Goal: Task Accomplishment & Management: Use online tool/utility

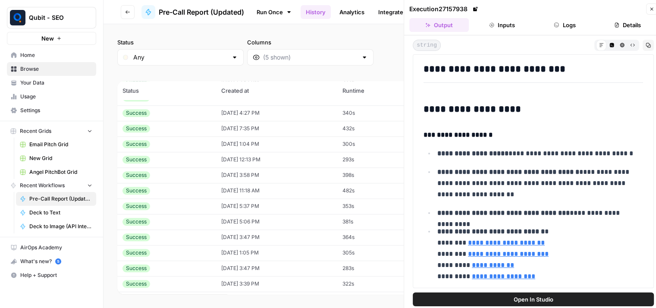
click at [648, 7] on button "Close" at bounding box center [651, 8] width 11 height 11
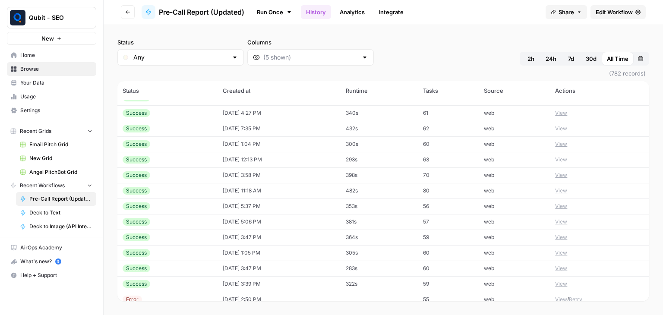
click at [618, 15] on span "Edit Workflow" at bounding box center [614, 12] width 37 height 9
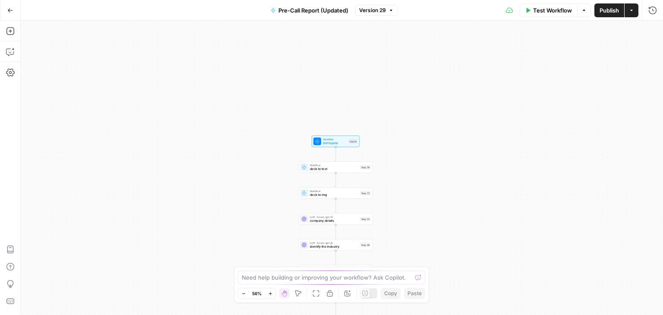
drag, startPoint x: 425, startPoint y: 176, endPoint x: 405, endPoint y: 193, distance: 26.4
click at [405, 193] on div "true false true false true false Workflow Set Inputs Inputs Workflow deck to te…" at bounding box center [342, 168] width 642 height 294
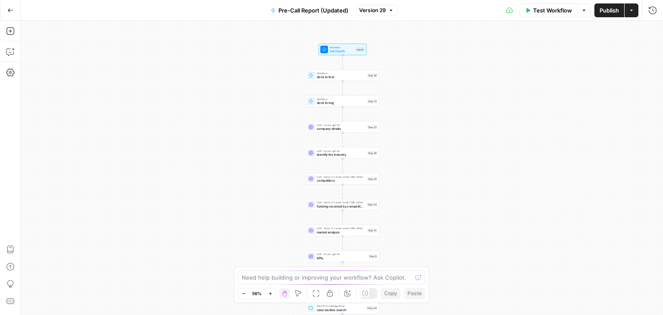
drag, startPoint x: 405, startPoint y: 193, endPoint x: 411, endPoint y: 101, distance: 92.6
click at [411, 101] on div "true false true false true false Workflow Set Inputs Inputs Workflow deck to te…" at bounding box center [342, 168] width 642 height 294
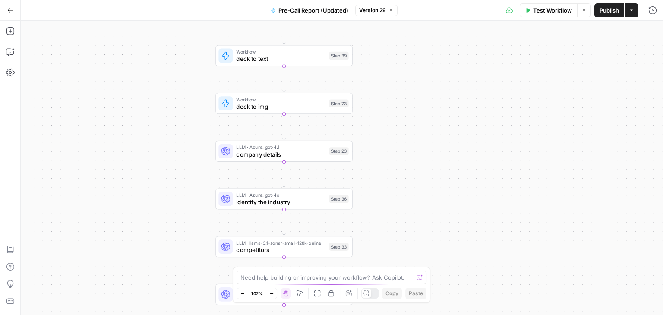
drag, startPoint x: 406, startPoint y: 123, endPoint x: 404, endPoint y: 160, distance: 37.2
click at [404, 160] on div "true false true false true false Workflow Set Inputs Inputs Workflow deck to te…" at bounding box center [342, 168] width 642 height 294
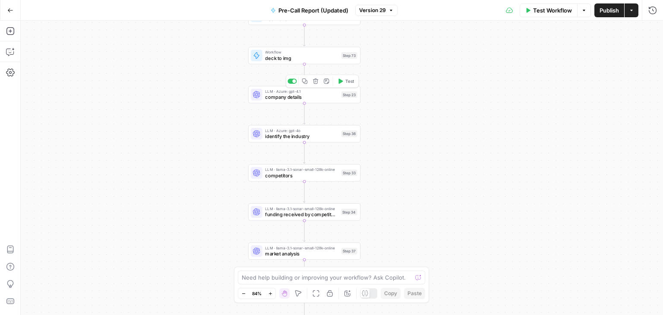
click at [274, 96] on span "company details" at bounding box center [301, 97] width 73 height 7
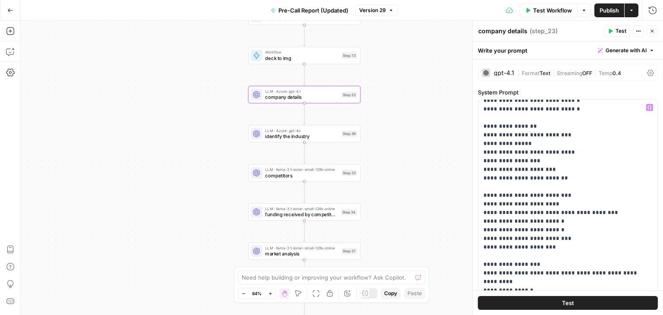
scroll to position [255, 0]
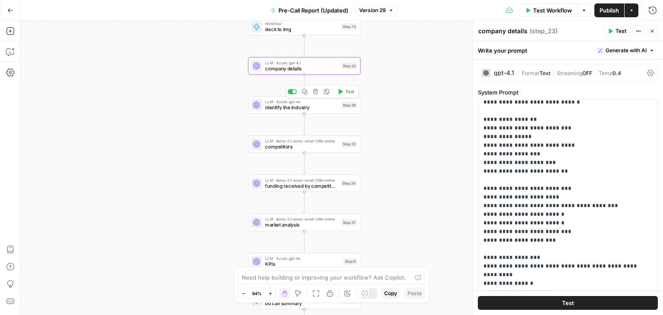
click at [295, 109] on span "identify the industry" at bounding box center [301, 107] width 73 height 7
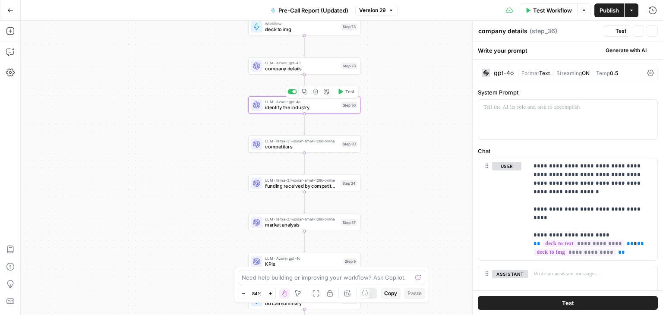
type textarea "identify the industry"
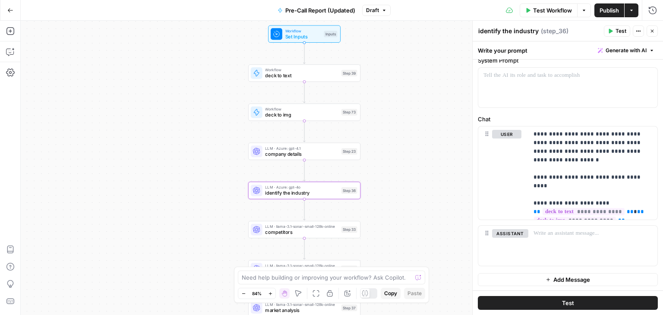
click at [339, 117] on div "Workflow deck to img Step 73 Copy step Delete step Add Note Test" at bounding box center [304, 112] width 107 height 13
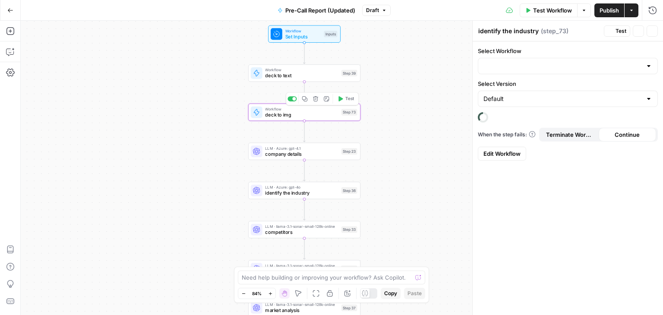
type textarea "deck to img"
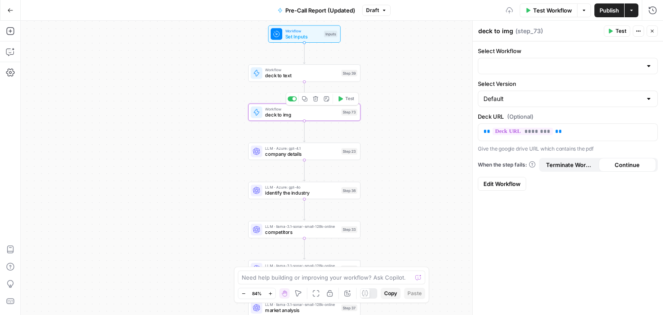
type input "Deck to Image (API Integration)"
click at [260, 161] on div "true true true false false false Workflow Set Inputs Inputs Workflow deck to te…" at bounding box center [342, 168] width 642 height 294
click at [271, 158] on div "LLM · Azure: gpt-4.1 company details Step 23 Copy step Delete step Add Note Test" at bounding box center [304, 151] width 112 height 17
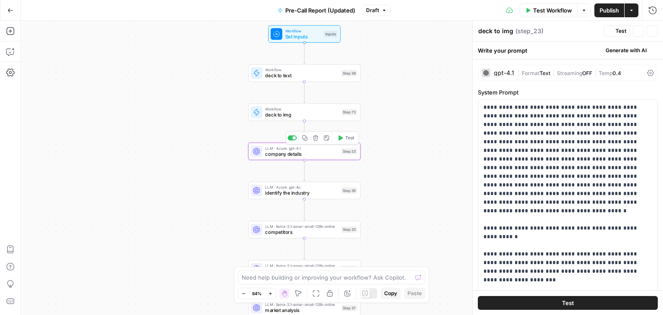
type textarea "company details"
click at [269, 185] on span "LLM · Azure: gpt-4o" at bounding box center [301, 187] width 73 height 6
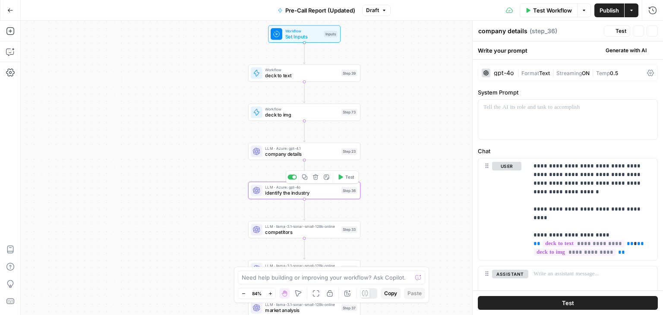
type textarea "identify the industry"
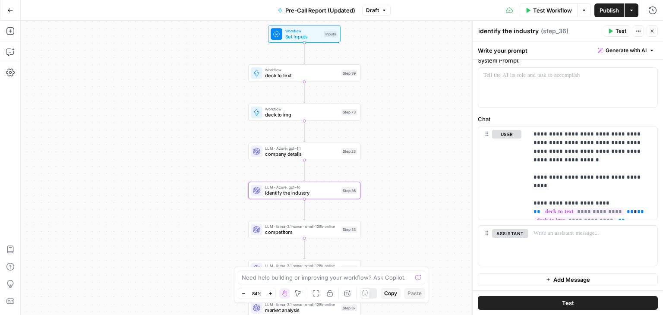
click at [296, 235] on span "competitors" at bounding box center [301, 232] width 73 height 7
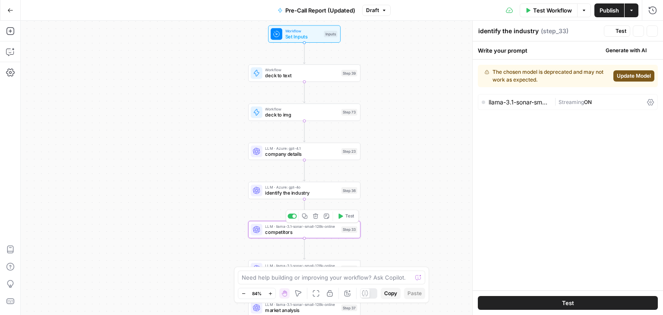
type textarea "competitors"
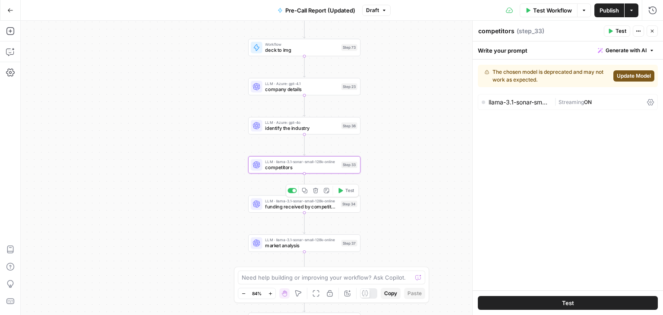
click at [332, 205] on span "funding received by competitors" at bounding box center [301, 206] width 73 height 7
type textarea "funding received by competitors"
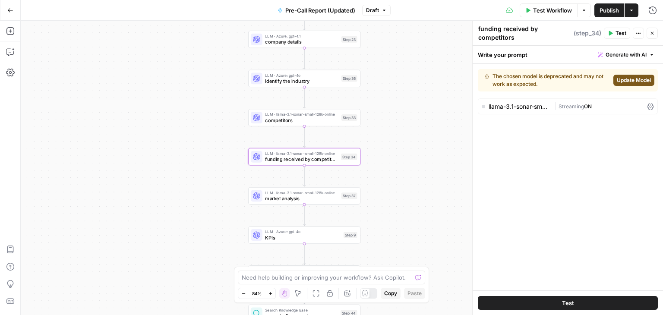
click at [11, 9] on icon "button" at bounding box center [10, 10] width 6 height 6
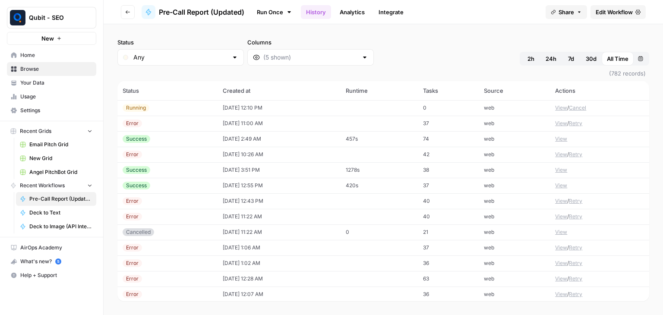
click at [123, 13] on button "Go back" at bounding box center [128, 12] width 14 height 14
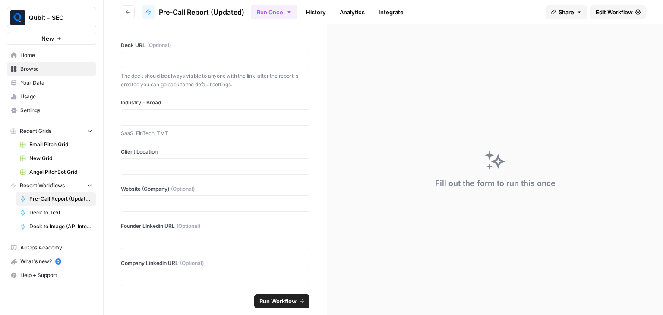
click at [122, 15] on button "Go back" at bounding box center [128, 12] width 14 height 14
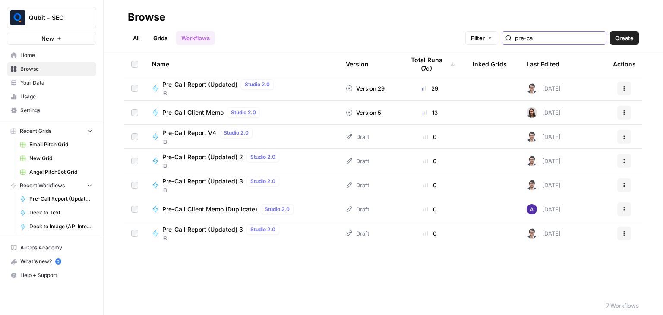
drag, startPoint x: 561, startPoint y: 35, endPoint x: 499, endPoint y: 35, distance: 61.7
click at [0, 0] on div "Filter pre-ca" at bounding box center [0, 0] width 0 height 0
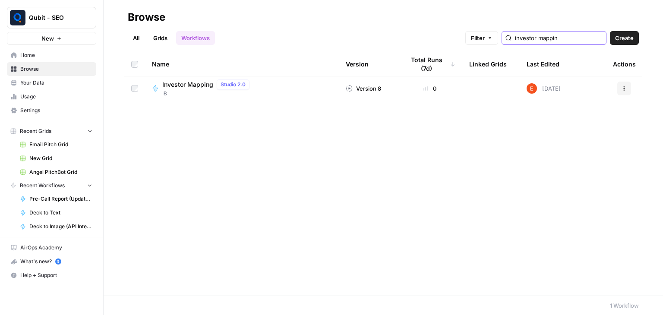
type input "investor mappin"
click at [186, 83] on span "Investor Mapping" at bounding box center [187, 84] width 51 height 9
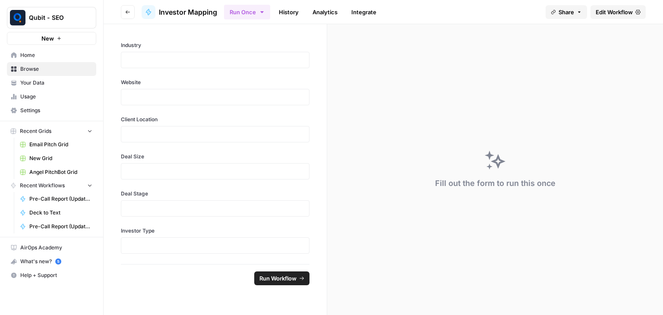
click at [598, 11] on span "Edit Workflow" at bounding box center [614, 12] width 37 height 9
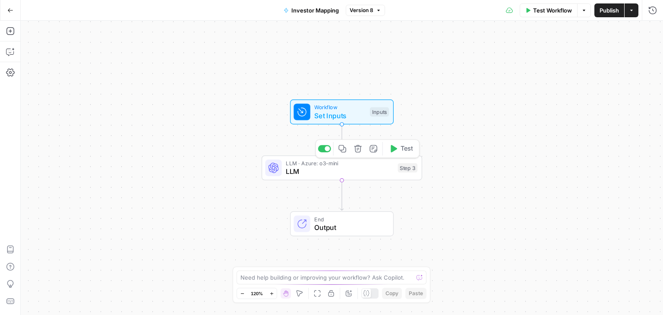
click at [297, 176] on span "LLM" at bounding box center [340, 171] width 108 height 10
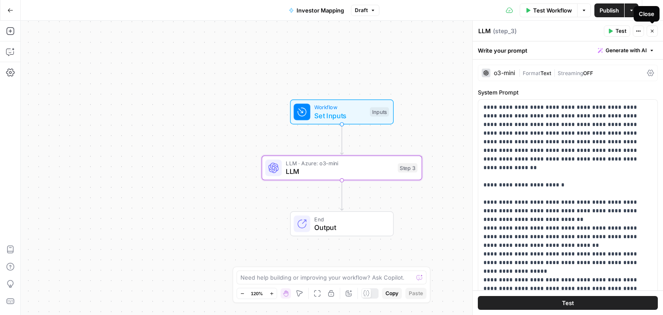
click at [649, 32] on icon "button" at bounding box center [651, 30] width 5 height 5
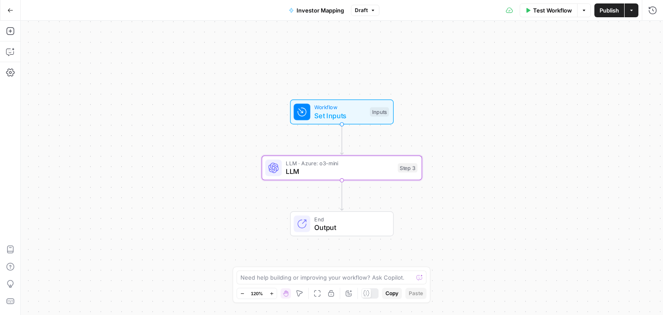
click at [3, 8] on button "Go Back" at bounding box center [11, 11] width 16 height 16
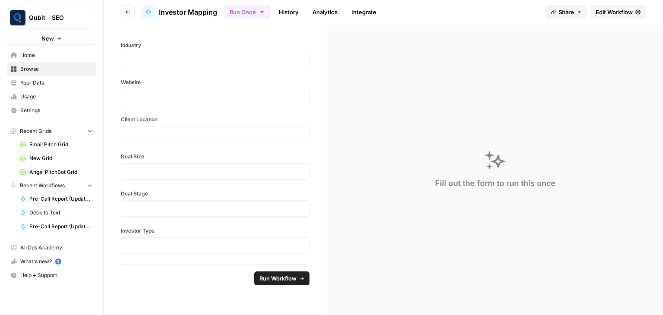
click at [123, 11] on button "Go back" at bounding box center [128, 12] width 14 height 14
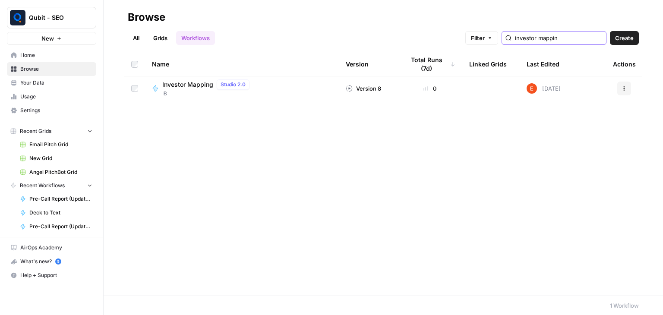
drag, startPoint x: 571, startPoint y: 41, endPoint x: 499, endPoint y: 50, distance: 72.2
click at [499, 50] on header "Browse All Grids Workflows Filter investor mappin Create" at bounding box center [383, 26] width 559 height 52
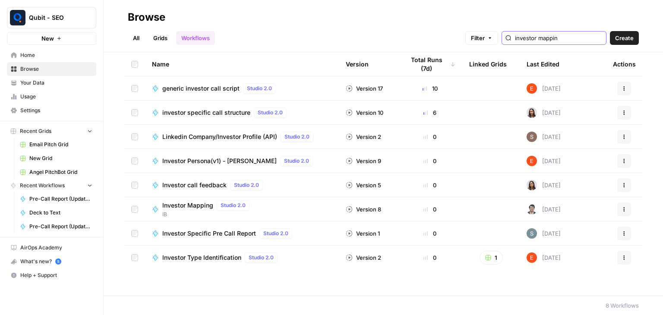
type input "investor mapping"
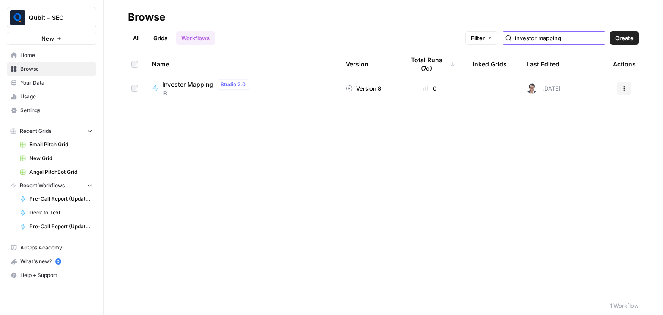
click at [595, 40] on input "investor mapping" at bounding box center [559, 38] width 88 height 9
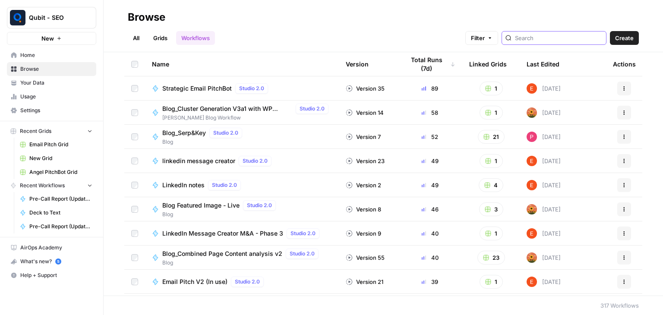
click at [574, 40] on input "search" at bounding box center [559, 38] width 88 height 9
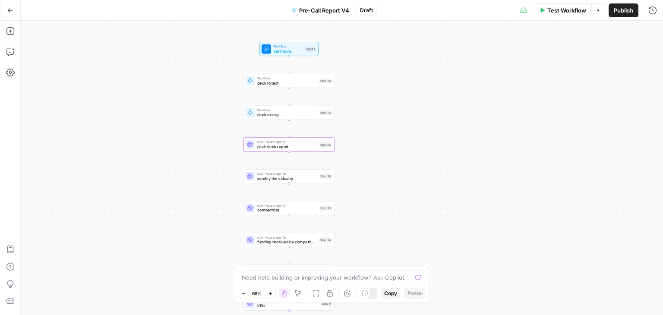
drag, startPoint x: 461, startPoint y: 145, endPoint x: 515, endPoint y: 143, distance: 54.0
click at [515, 143] on div "true true true false false false Workflow Set Inputs Inputs Workflow deck to te…" at bounding box center [342, 168] width 642 height 294
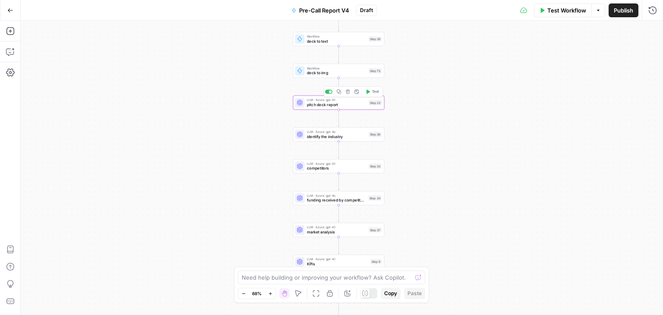
click at [328, 106] on span "pitch deck report" at bounding box center [337, 105] width 60 height 6
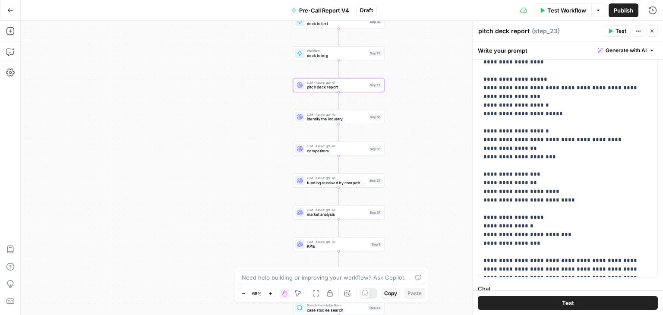
scroll to position [246, 0]
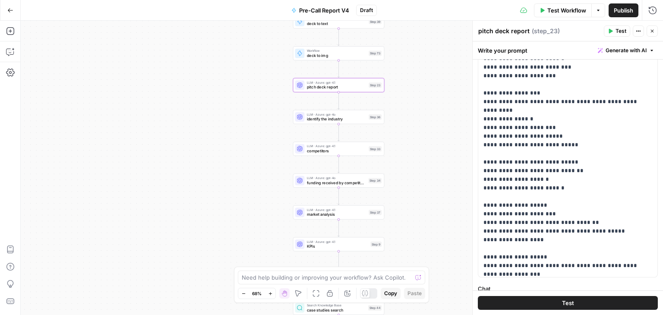
click at [321, 123] on div "LLM · Azure: gpt-4o identify the industry Step 36 Copy step Delete step Add Not…" at bounding box center [338, 117] width 91 height 14
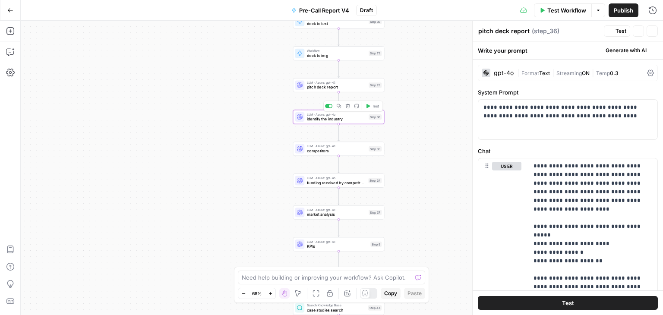
type textarea "identify the industry"
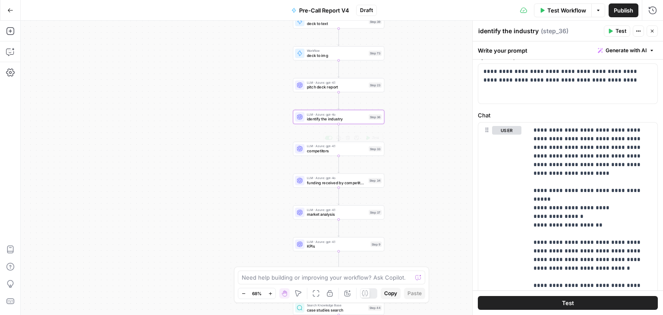
scroll to position [144, 0]
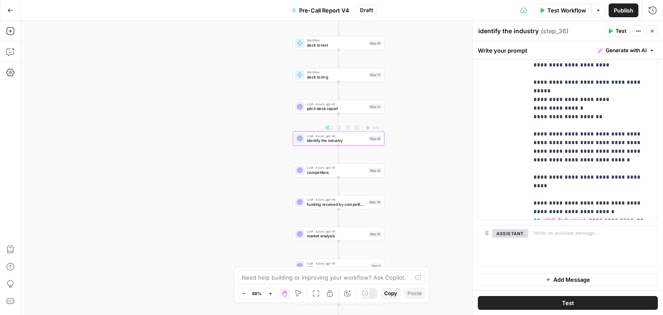
click at [337, 107] on span "pitch deck report" at bounding box center [337, 109] width 60 height 6
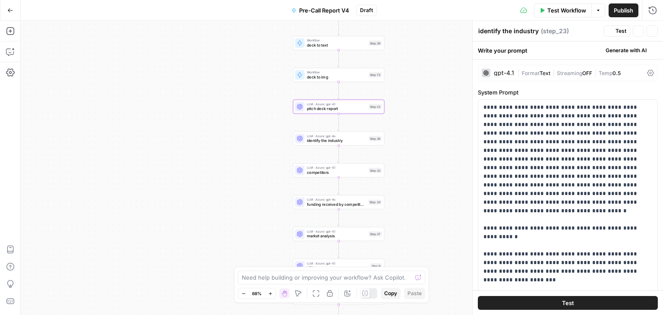
type textarea "pitch deck report"
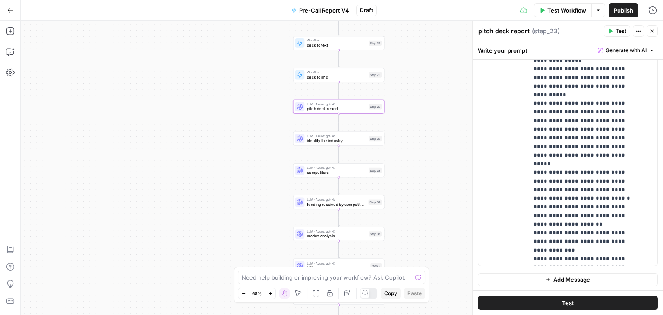
scroll to position [225, 0]
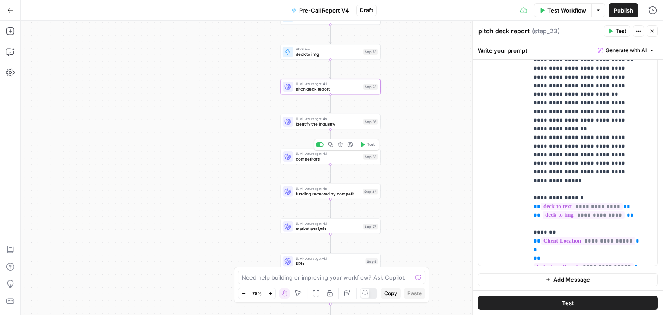
click at [313, 162] on span "competitors" at bounding box center [328, 159] width 65 height 6
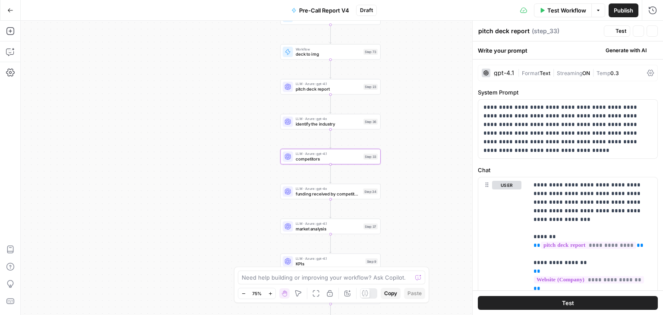
type textarea "competitors"
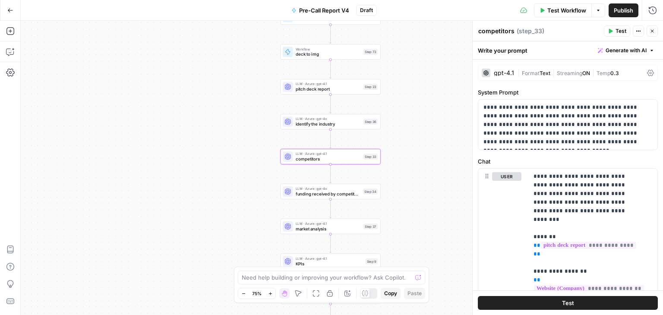
click at [647, 75] on icon at bounding box center [650, 72] width 7 height 7
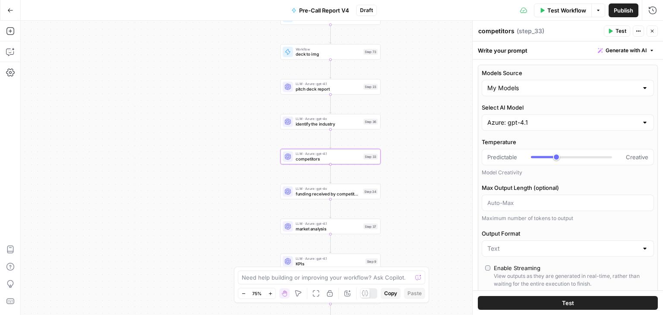
click at [551, 113] on div "Select AI Model Azure: gpt-4.1" at bounding box center [568, 117] width 172 height 28
click at [555, 123] on input "Select AI Model" at bounding box center [562, 122] width 151 height 9
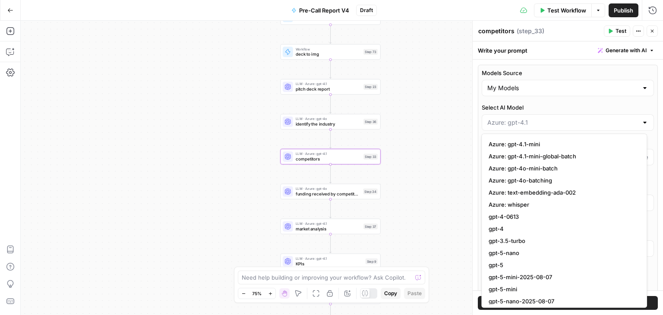
scroll to position [86, 0]
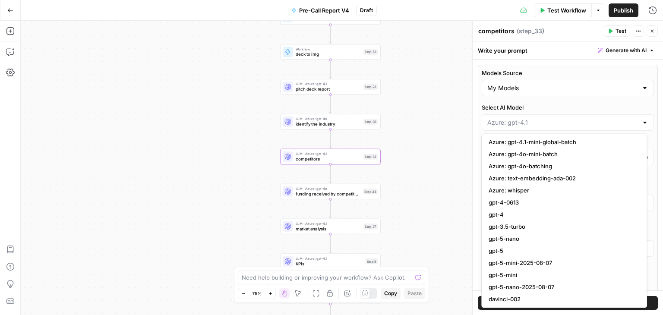
type input "Azure: gpt-4.1"
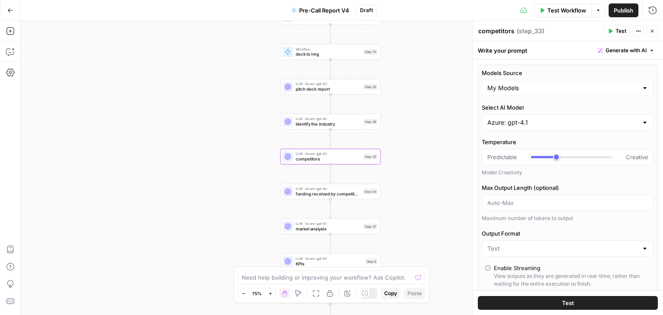
click at [454, 139] on div "true true true false false false Workflow Set Inputs Inputs Workflow deck to te…" at bounding box center [342, 168] width 642 height 294
type input "***"
click at [654, 31] on icon "button" at bounding box center [651, 30] width 5 height 5
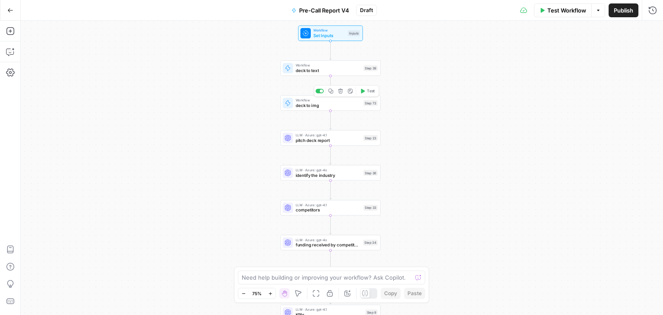
click at [340, 107] on span "deck to img" at bounding box center [328, 105] width 65 height 6
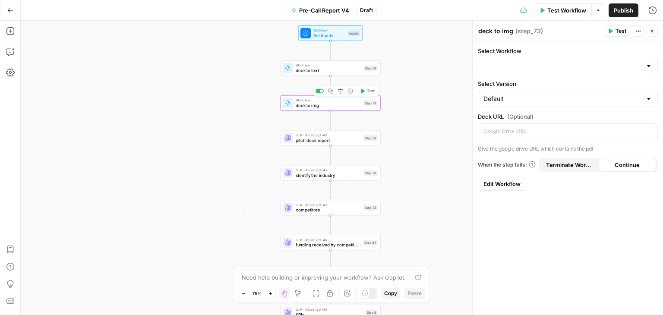
type input "Deck to Image (API Integration)"
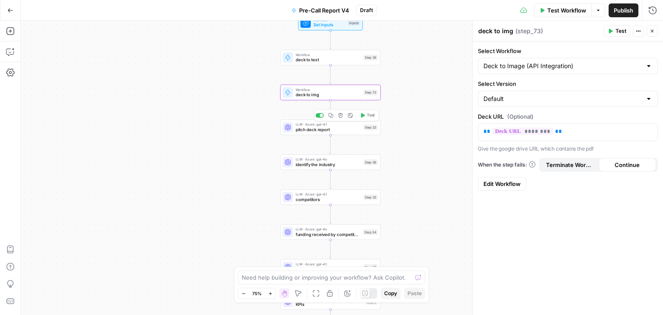
click at [361, 128] on div "LLM · Azure: gpt-4.1 pitch deck report Step 23 Copy step Delete step Add Note T…" at bounding box center [330, 127] width 95 height 11
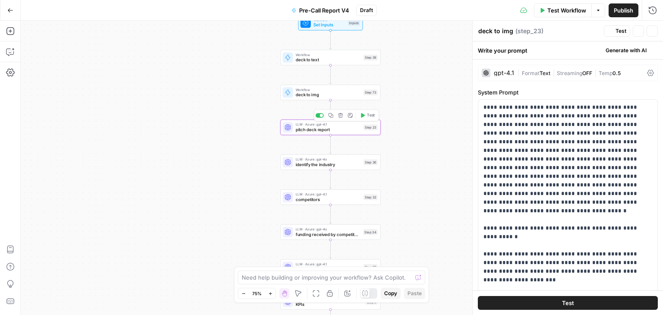
type textarea "pitch deck report"
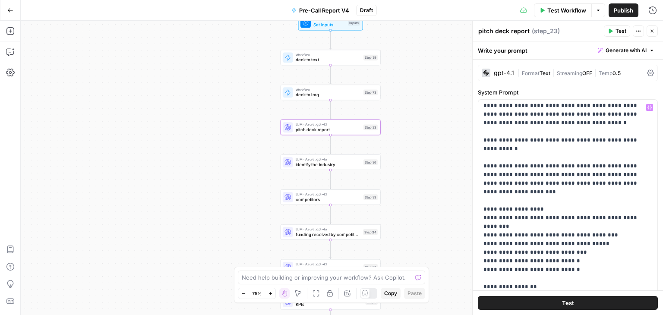
scroll to position [0, 0]
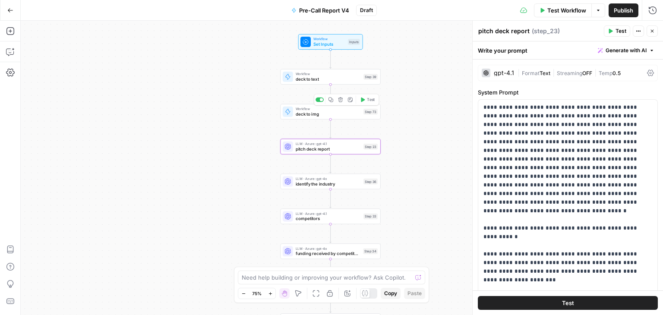
click at [333, 113] on span "deck to img" at bounding box center [328, 114] width 65 height 6
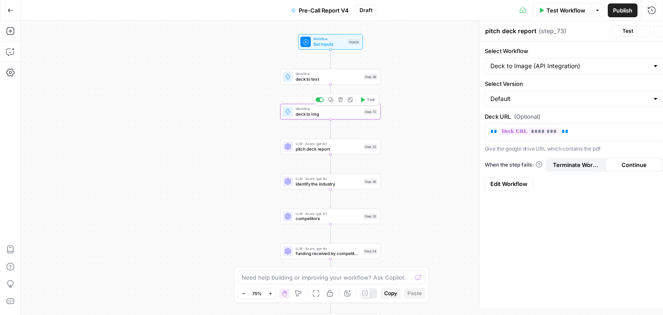
type textarea "deck to img"
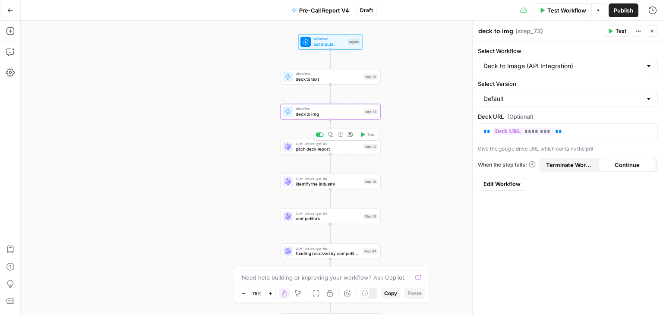
click at [334, 150] on span "pitch deck report" at bounding box center [328, 148] width 65 height 6
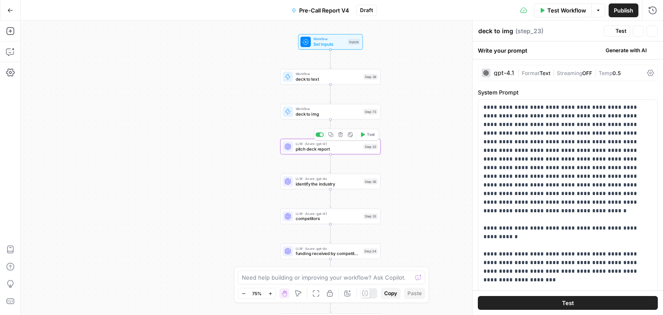
type textarea "pitch deck report"
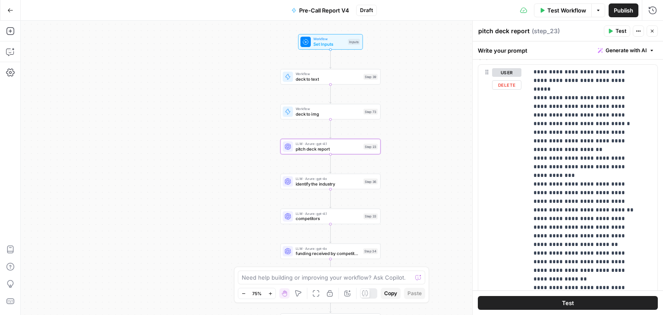
scroll to position [556, 0]
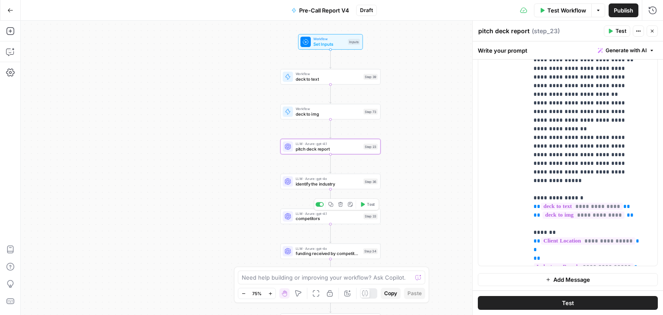
click at [323, 218] on span "competitors" at bounding box center [328, 218] width 65 height 6
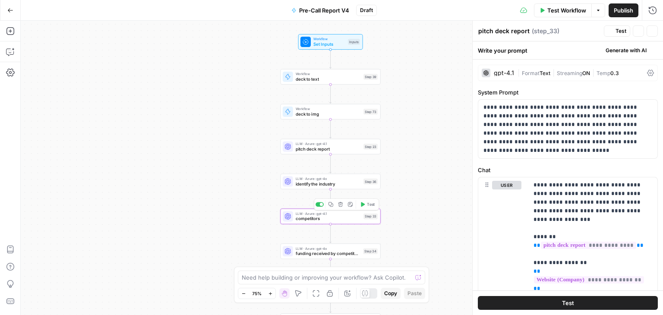
type textarea "competitors"
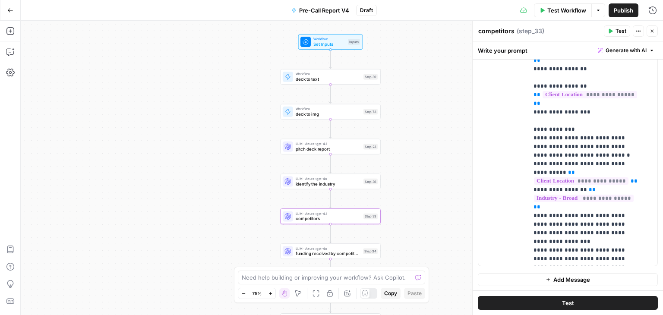
scroll to position [86, 0]
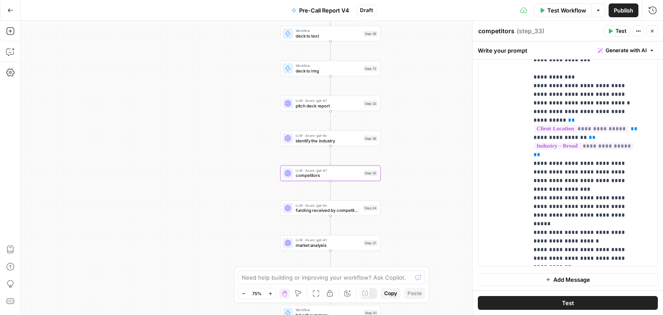
click at [326, 209] on span "funding received by competitors" at bounding box center [328, 210] width 65 height 6
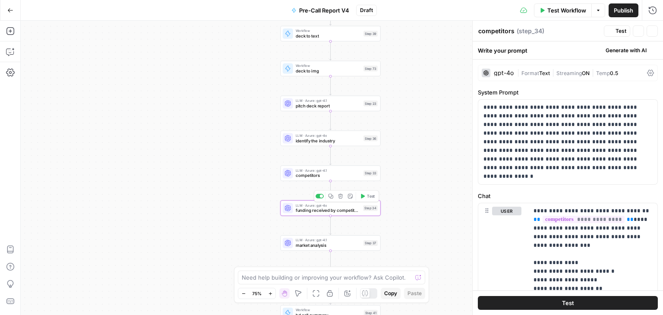
type textarea "funding received by competitors"
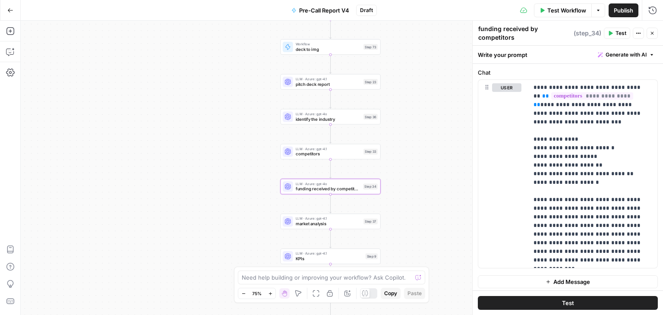
scroll to position [121, 0]
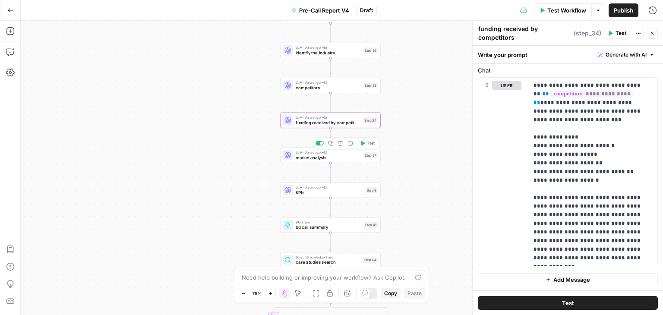
click at [331, 160] on span "market analysis" at bounding box center [328, 157] width 65 height 6
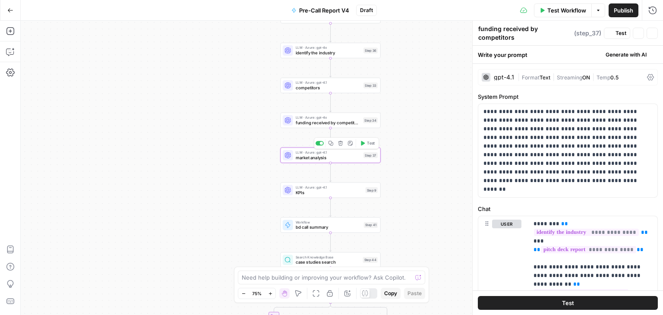
type textarea "market analysis"
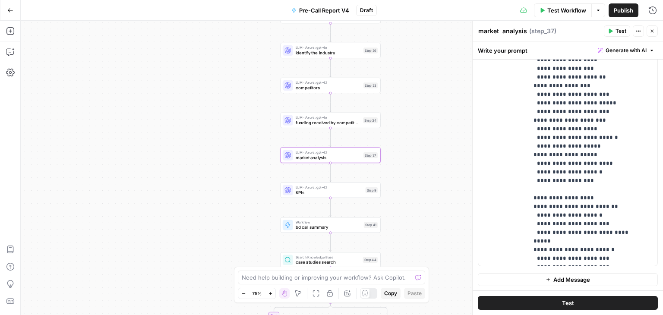
scroll to position [820, 0]
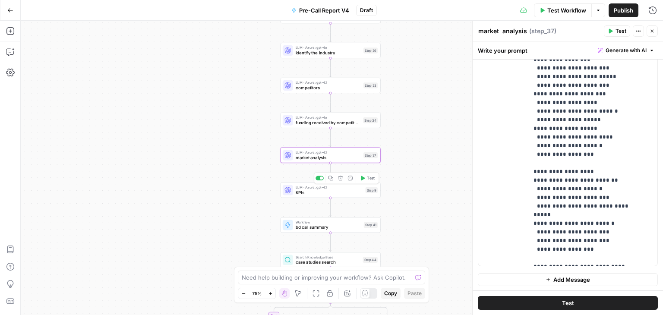
click at [332, 192] on span "KPIs" at bounding box center [329, 192] width 67 height 6
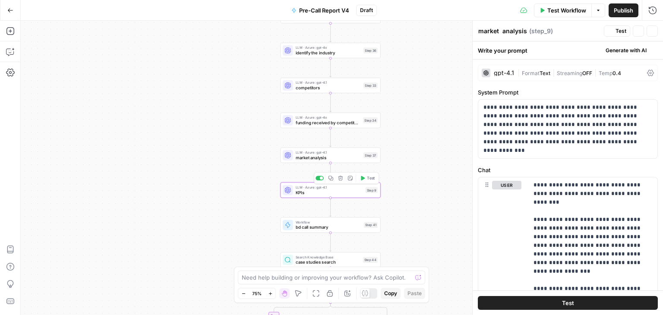
type textarea "KPIs"
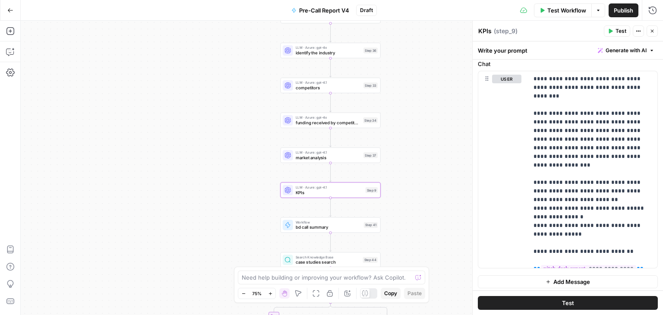
scroll to position [100, 0]
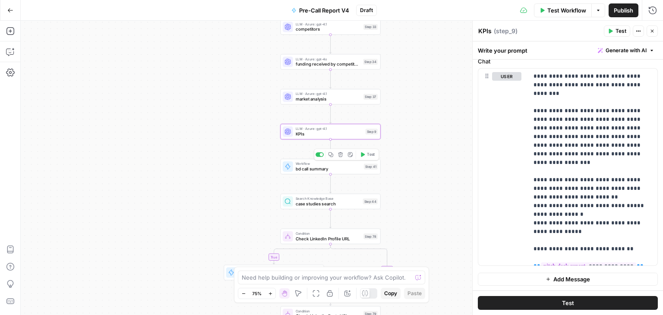
click at [332, 171] on span "bd call summary" at bounding box center [329, 169] width 66 height 6
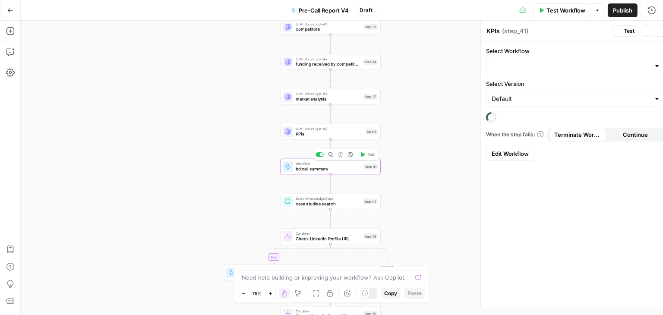
type textarea "bd call summary"
type input "BD Call Summarising"
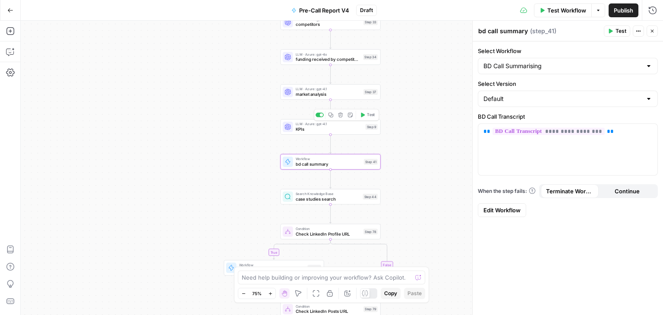
click at [346, 133] on div "LLM · Azure: gpt-4.1 KPIs Step 9 Copy step Delete step Add Note Test" at bounding box center [331, 127] width 100 height 16
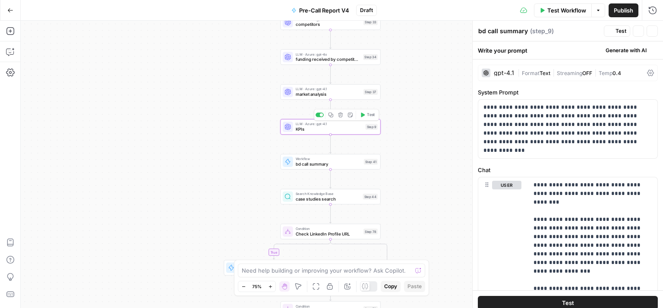
type textarea "KPIs"
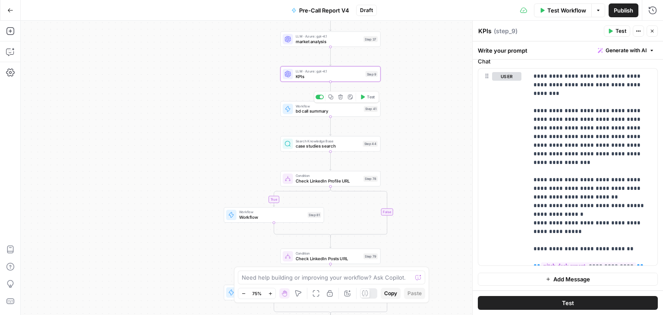
click at [307, 113] on span "bd call summary" at bounding box center [329, 111] width 66 height 6
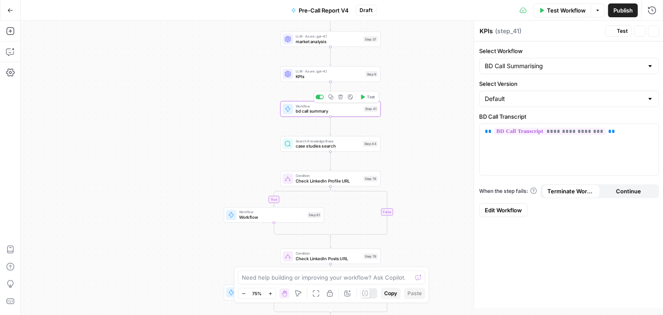
type textarea "bd call summary"
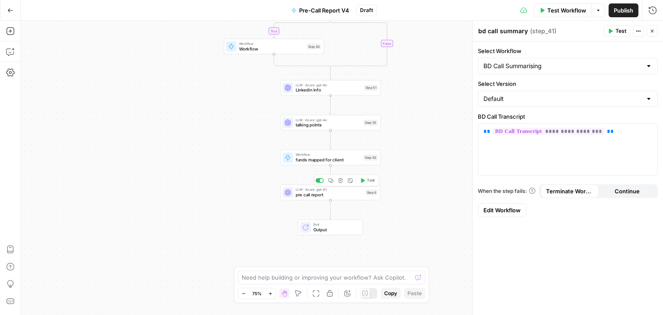
click at [325, 195] on span "pre call report" at bounding box center [329, 195] width 67 height 6
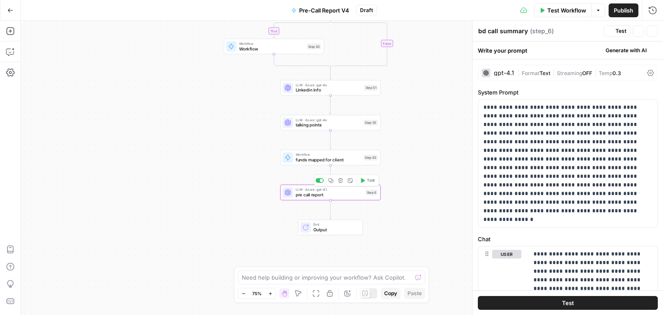
type textarea "pre call report"
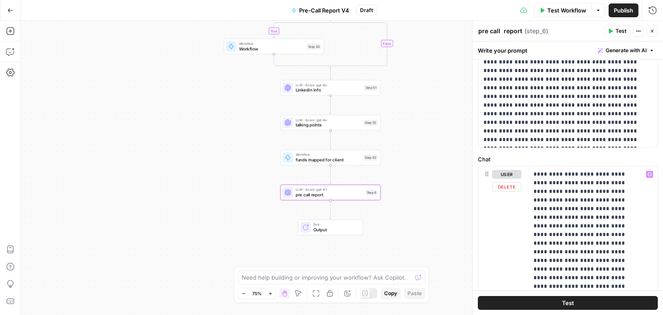
scroll to position [13, 0]
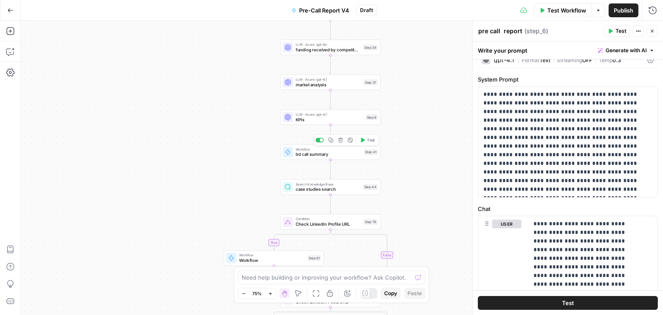
click at [342, 153] on span "bd call summary" at bounding box center [329, 154] width 66 height 6
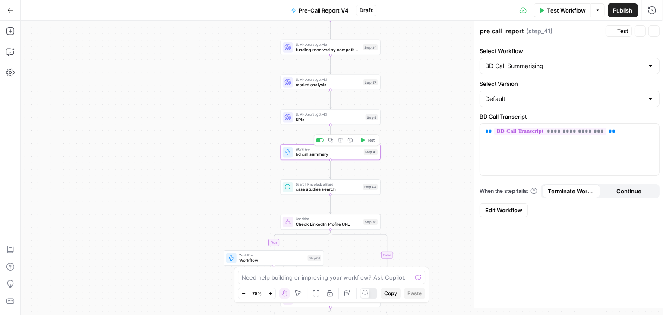
type textarea "bd call summary"
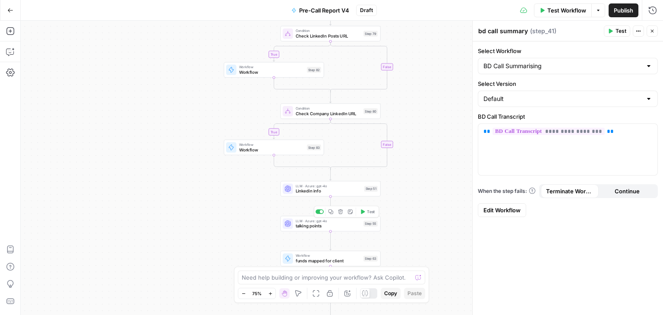
click at [312, 226] on span "talking points" at bounding box center [328, 226] width 65 height 6
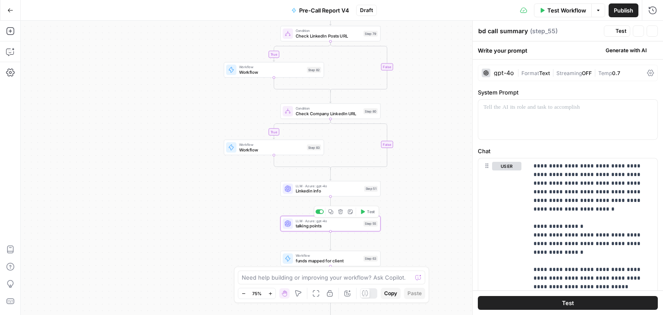
type textarea "talking points"
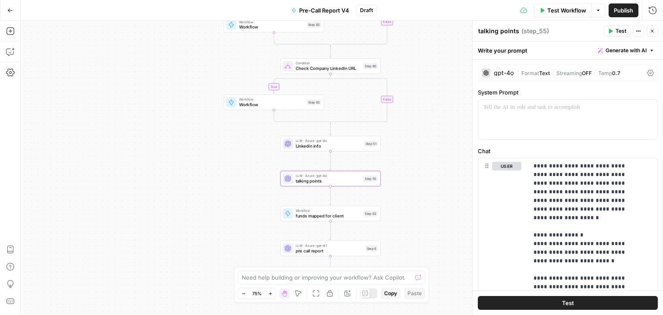
click at [302, 256] on div "LLM · Azure: gpt-4.1 pre call report Step 6 Copy step Delete step Add Note Test" at bounding box center [331, 249] width 100 height 16
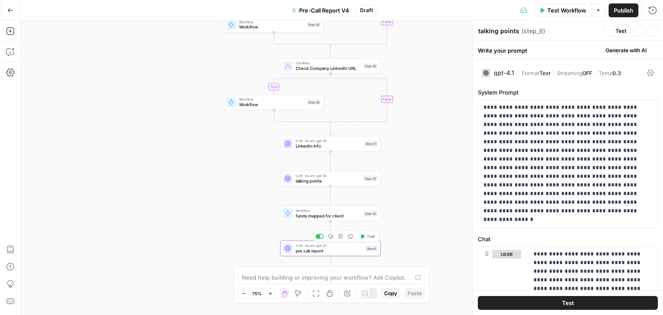
type textarea "pre call report"
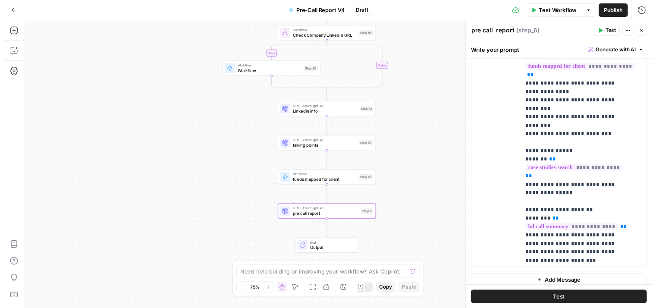
scroll to position [315, 0]
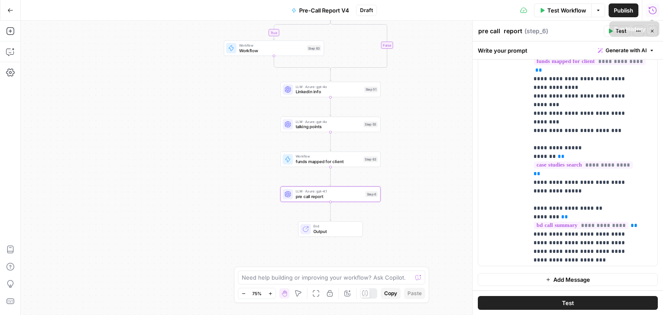
click at [647, 11] on button "Run History" at bounding box center [653, 10] width 14 height 14
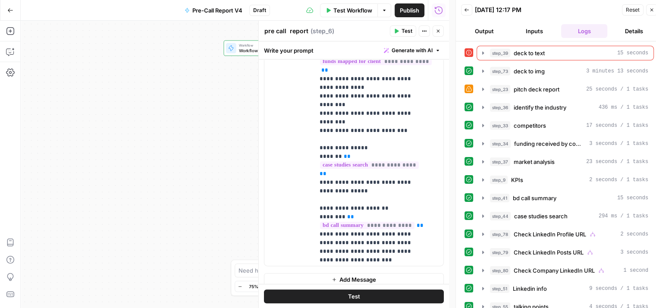
click at [497, 26] on button "Output" at bounding box center [484, 31] width 47 height 14
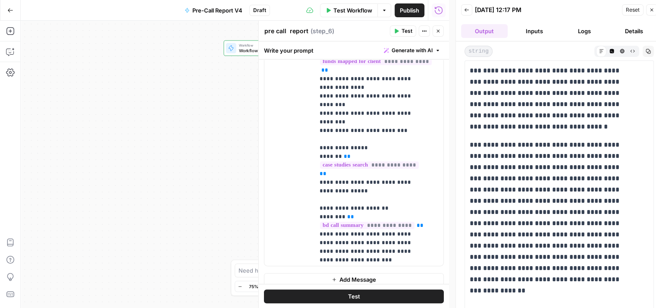
scroll to position [9465, 0]
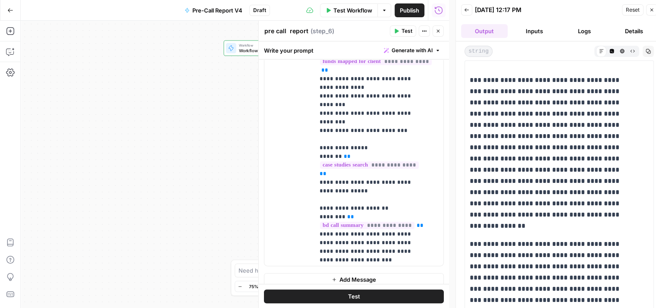
drag, startPoint x: 472, startPoint y: 100, endPoint x: 612, endPoint y: 243, distance: 200.2
drag, startPoint x: 624, startPoint y: 151, endPoint x: 629, endPoint y: 130, distance: 21.5
click at [648, 50] on icon "button" at bounding box center [648, 51] width 5 height 5
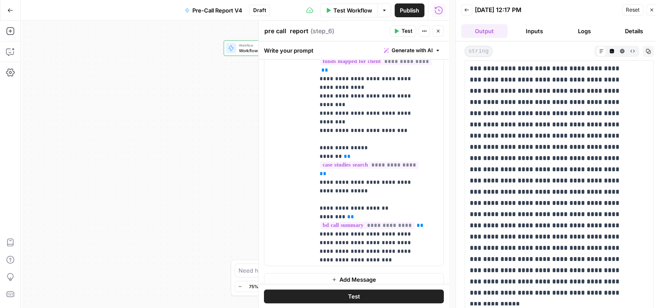
scroll to position [10674, 0]
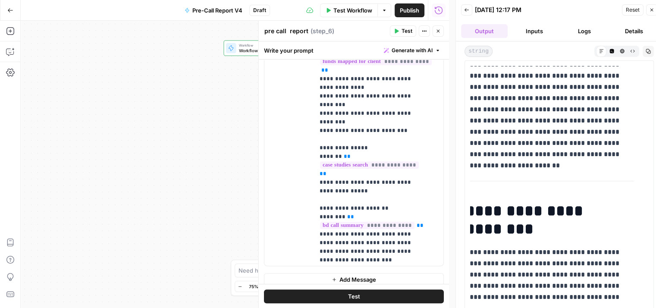
click at [566, 247] on p "**********" at bounding box center [546, 308] width 161 height 123
copy body "Lorem - IPS Dol Sita Consec Adip Elit Seddo Eiusmodt Incidi Utlab Etdol Magna A…"
click at [535, 211] on h1 "**********" at bounding box center [546, 220] width 161 height 36
click at [569, 250] on p "**********" at bounding box center [546, 308] width 161 height 123
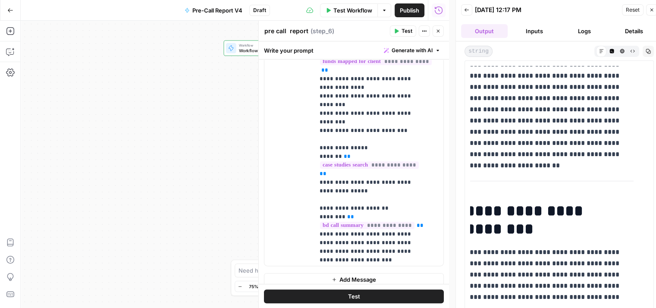
click at [569, 250] on p "**********" at bounding box center [546, 308] width 161 height 123
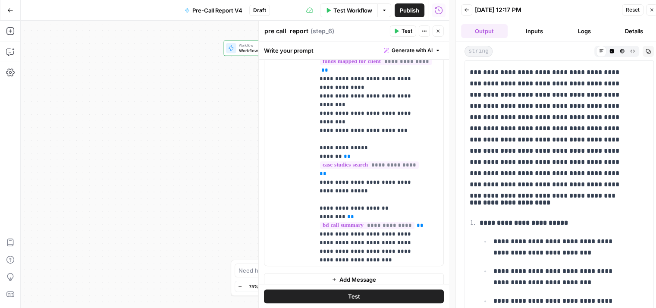
scroll to position [10889, 0]
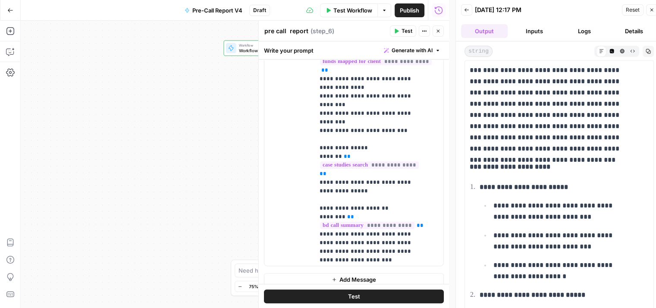
click at [440, 31] on icon "button" at bounding box center [438, 30] width 5 height 5
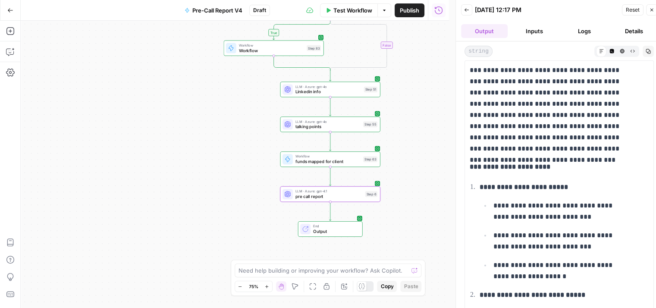
click at [578, 135] on p "**********" at bounding box center [546, 92] width 161 height 123
click at [575, 132] on p "**********" at bounding box center [546, 92] width 161 height 123
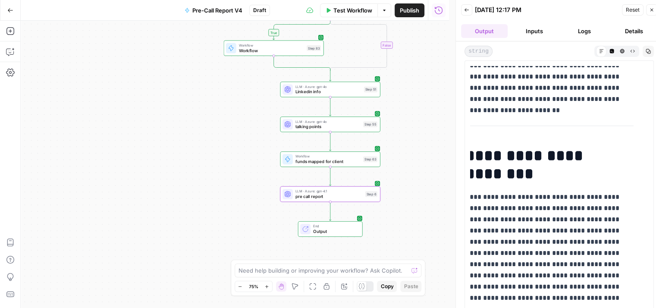
scroll to position [10717, 0]
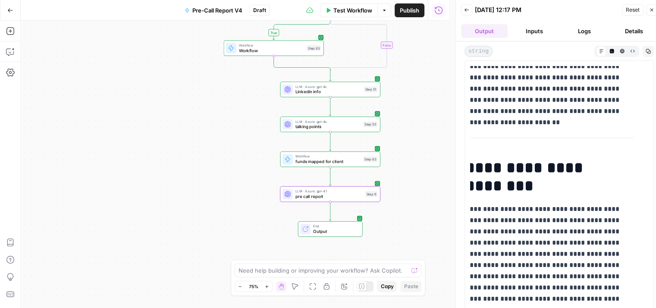
click at [490, 159] on h1 "**********" at bounding box center [546, 177] width 161 height 36
click at [504, 164] on h1 "**********" at bounding box center [546, 177] width 161 height 36
click at [516, 221] on p "**********" at bounding box center [546, 265] width 161 height 123
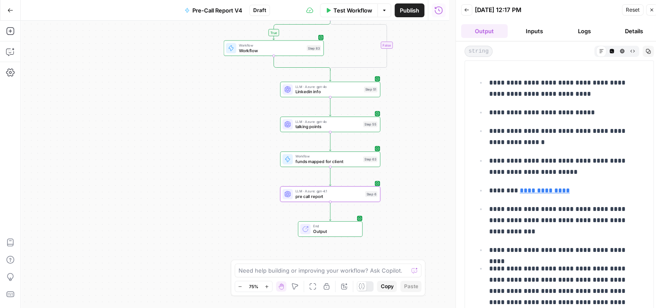
scroll to position [0, 0]
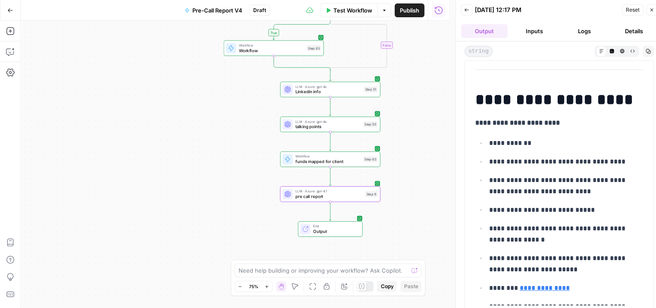
drag, startPoint x: 492, startPoint y: 268, endPoint x: 471, endPoint y: 96, distance: 172.6
copy div "**********"
click at [406, 137] on div "true true true false false false Workflow Set Inputs Inputs Error Workflow deck…" at bounding box center [235, 164] width 429 height 287
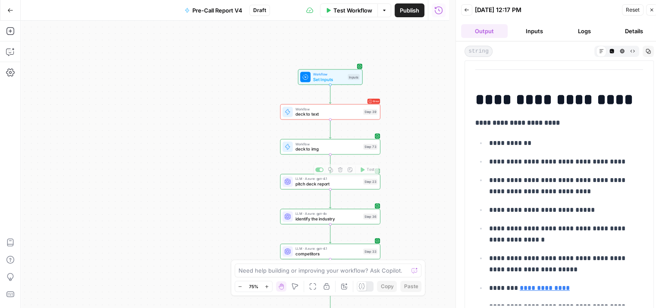
click at [316, 185] on span "pitch deck report" at bounding box center [328, 184] width 65 height 6
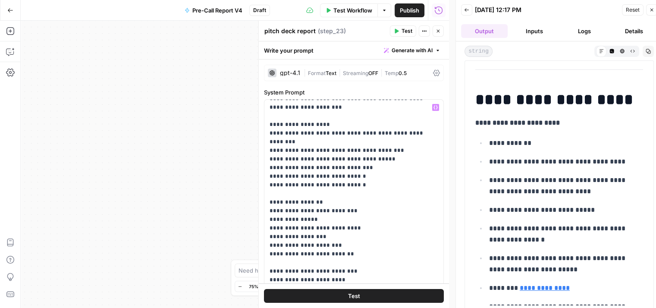
scroll to position [129, 0]
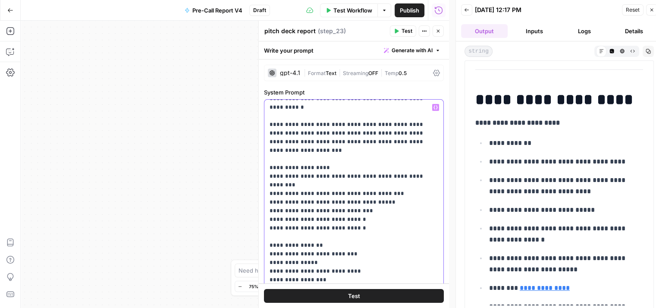
drag, startPoint x: 371, startPoint y: 186, endPoint x: 274, endPoint y: 185, distance: 97.5
drag, startPoint x: 372, startPoint y: 187, endPoint x: 273, endPoint y: 186, distance: 98.8
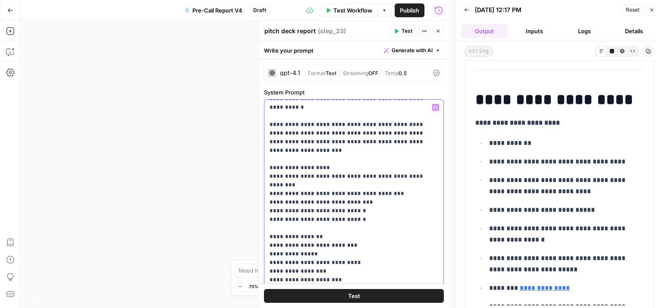
drag, startPoint x: 346, startPoint y: 180, endPoint x: 383, endPoint y: 185, distance: 37.9
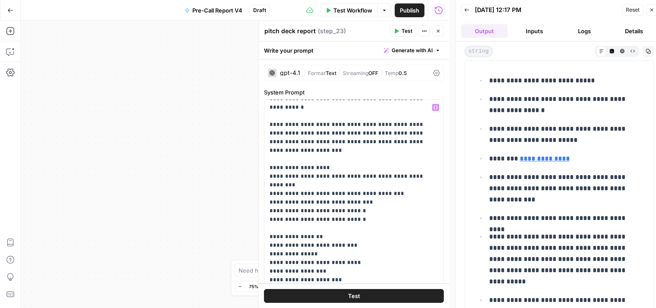
click at [438, 28] on button "Close" at bounding box center [438, 30] width 11 height 11
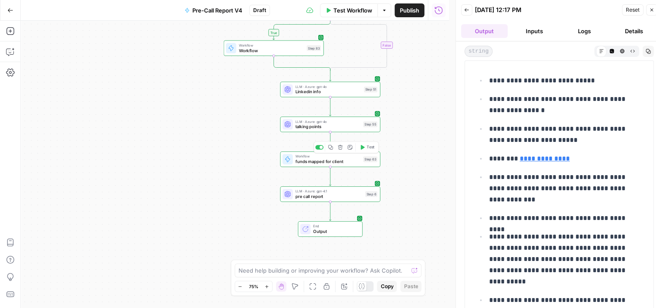
click at [326, 163] on span "funds mapped for client" at bounding box center [328, 161] width 65 height 6
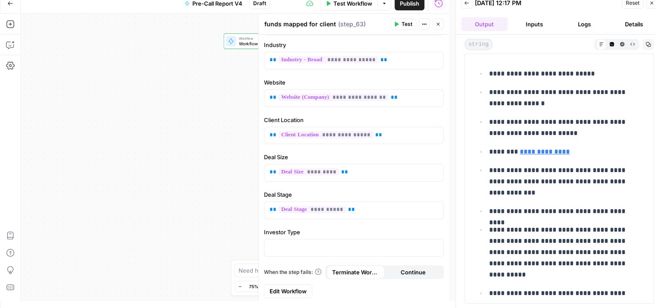
scroll to position [0, 0]
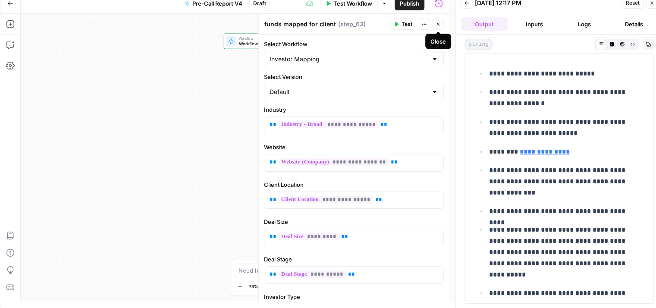
click at [442, 27] on button "Close" at bounding box center [438, 24] width 11 height 11
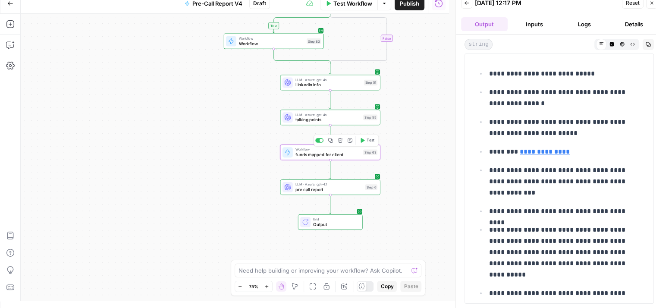
click at [299, 156] on span "funds mapped for client" at bounding box center [328, 154] width 65 height 6
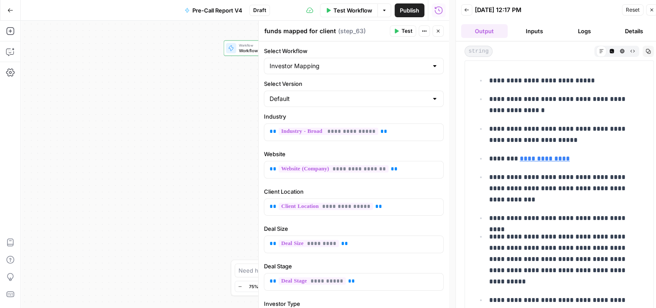
click at [440, 33] on icon "button" at bounding box center [438, 30] width 5 height 5
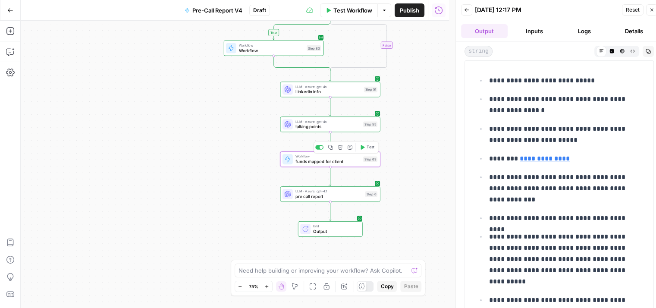
click at [307, 164] on span "funds mapped for client" at bounding box center [328, 161] width 65 height 6
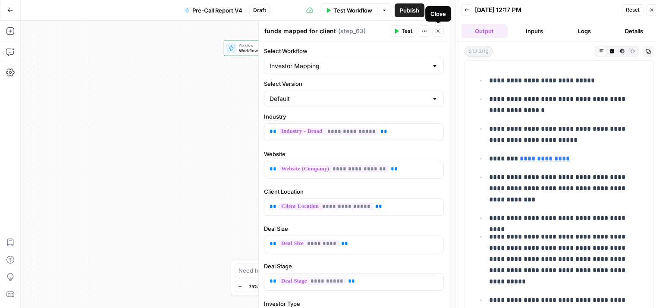
click at [440, 32] on icon "button" at bounding box center [438, 30] width 5 height 5
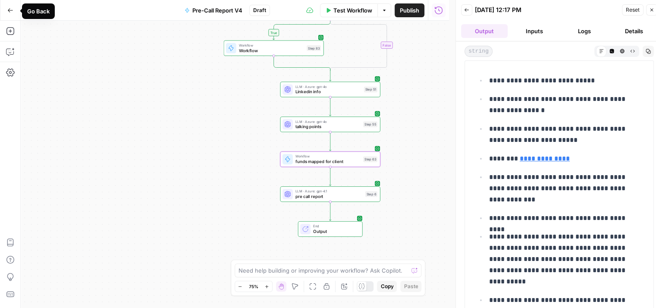
click at [12, 11] on icon "button" at bounding box center [10, 10] width 6 height 6
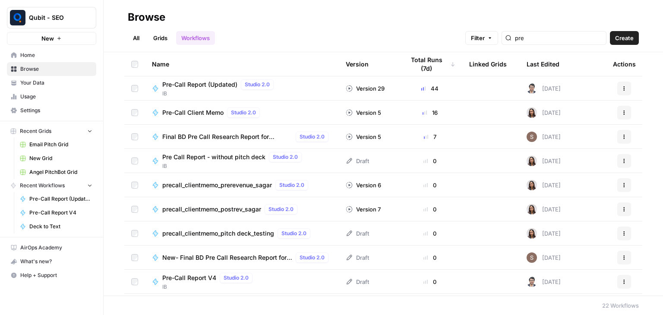
drag, startPoint x: 558, startPoint y: 33, endPoint x: 525, endPoint y: 33, distance: 33.7
click at [525, 33] on div "pre" at bounding box center [553, 38] width 105 height 14
drag, startPoint x: 545, startPoint y: 39, endPoint x: 526, endPoint y: 44, distance: 18.6
click at [526, 44] on div "pre" at bounding box center [553, 38] width 105 height 14
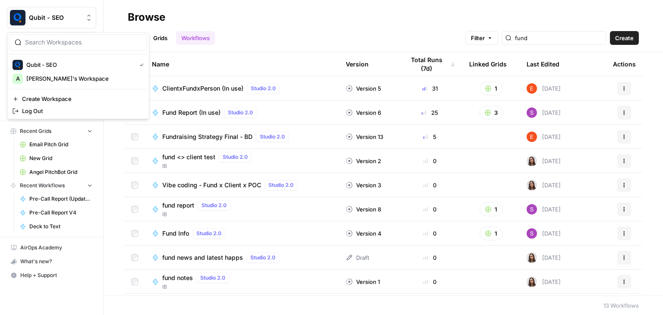
click at [84, 19] on div "Qubit - SEO" at bounding box center [61, 17] width 64 height 9
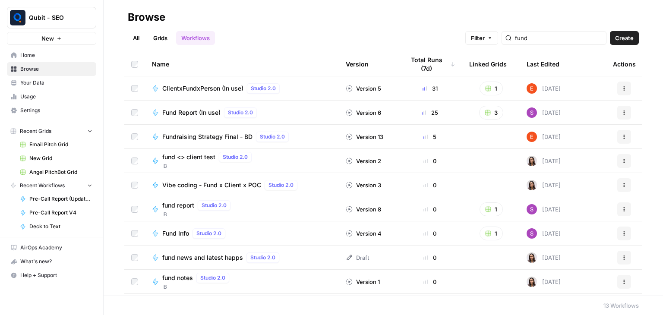
click at [283, 33] on div "All Grids Workflows Filter fund Create" at bounding box center [383, 34] width 511 height 21
click at [552, 38] on input "fund" at bounding box center [559, 38] width 88 height 9
type input "f"
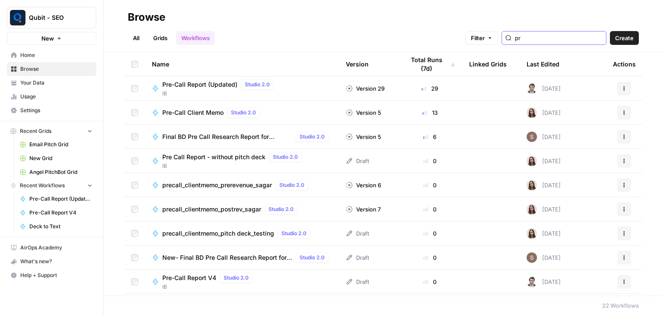
type input "p"
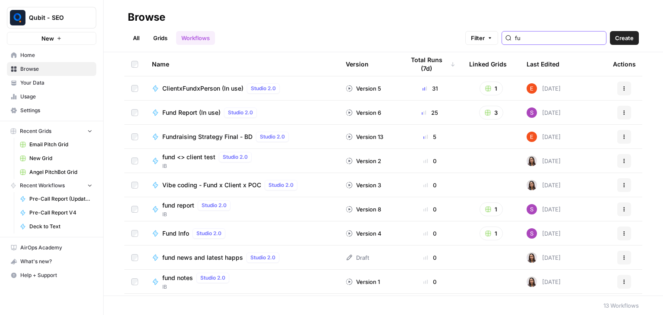
type input "f"
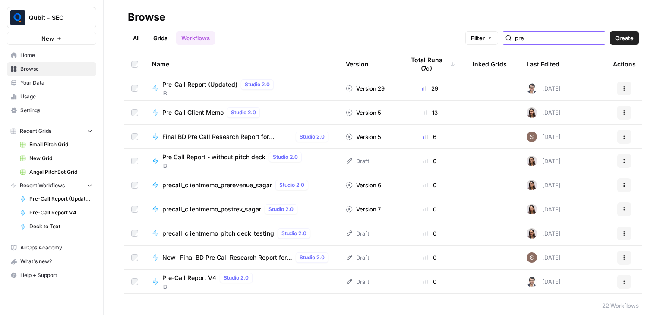
type input "pre"
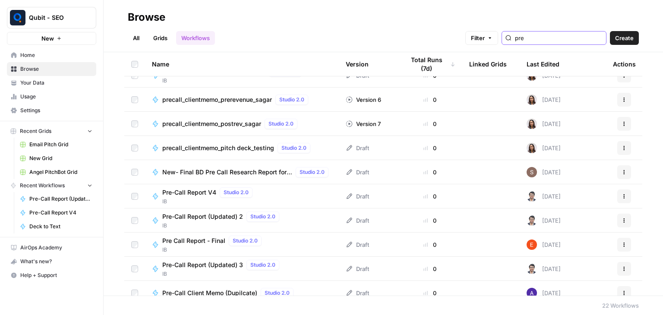
scroll to position [86, 0]
click at [199, 191] on span "Pre-Call Report V4" at bounding box center [189, 191] width 54 height 9
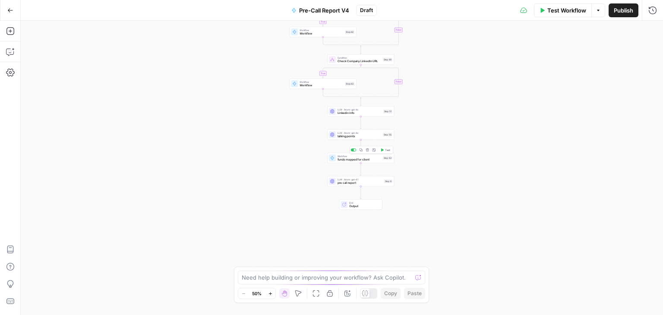
click at [358, 159] on span "funds mapped for client" at bounding box center [359, 160] width 44 height 4
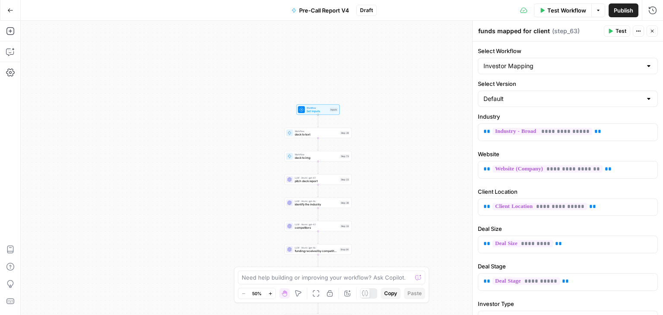
click at [309, 183] on span "pitch deck report" at bounding box center [317, 181] width 44 height 4
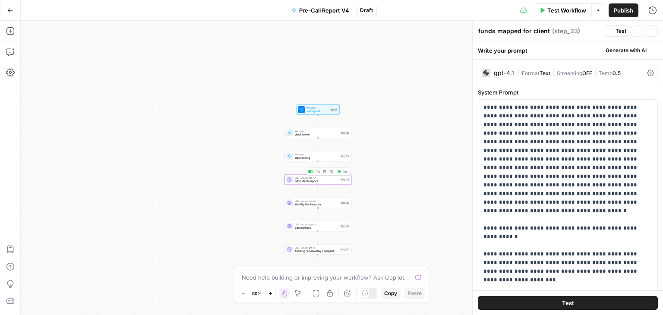
type textarea "pitch deck report"
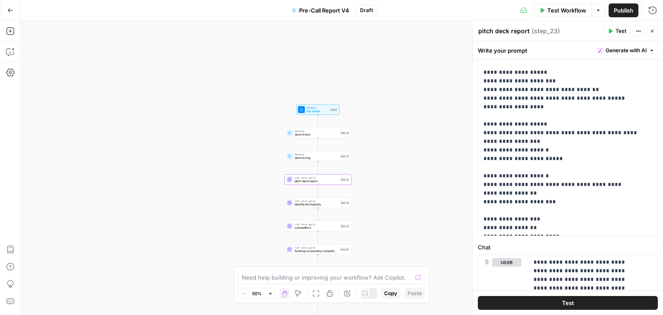
scroll to position [285, 0]
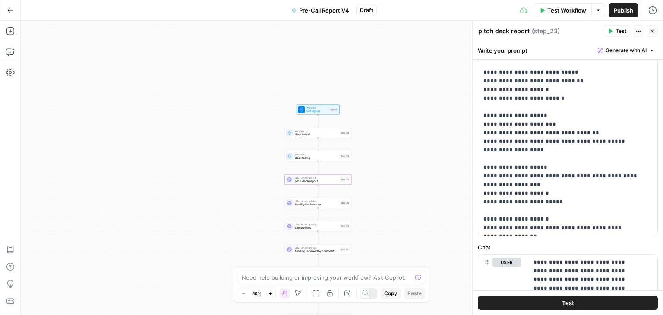
click at [652, 34] on button "Close" at bounding box center [651, 30] width 11 height 11
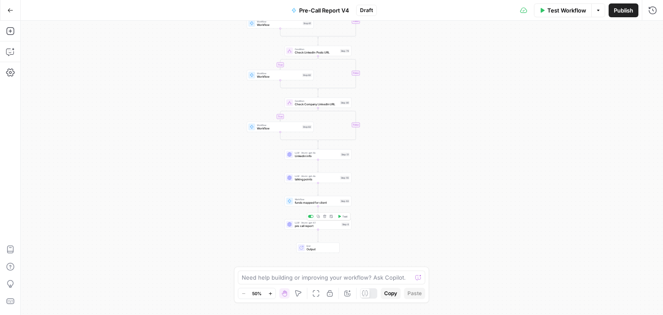
click at [325, 227] on span "pre call report" at bounding box center [317, 226] width 45 height 4
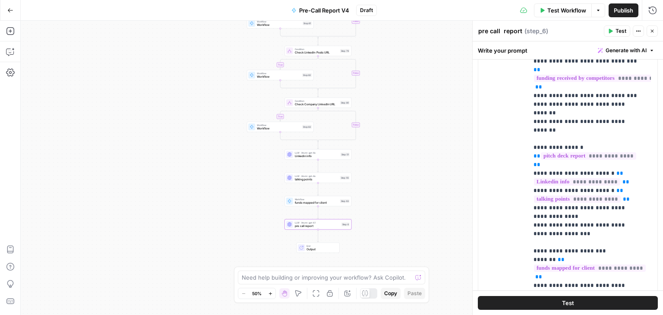
scroll to position [388, 0]
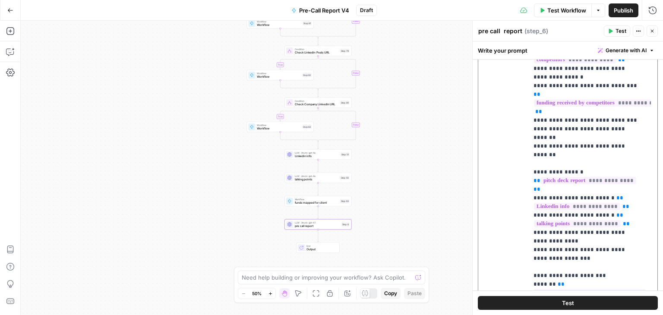
drag, startPoint x: 573, startPoint y: 197, endPoint x: 525, endPoint y: 119, distance: 91.0
click at [525, 119] on div "**********" at bounding box center [567, 133] width 179 height 352
click at [567, 194] on p "**********" at bounding box center [586, 55] width 106 height 967
click at [403, 179] on div "true true true false false false Workflow Set Inputs Inputs Workflow deck to te…" at bounding box center [342, 168] width 642 height 294
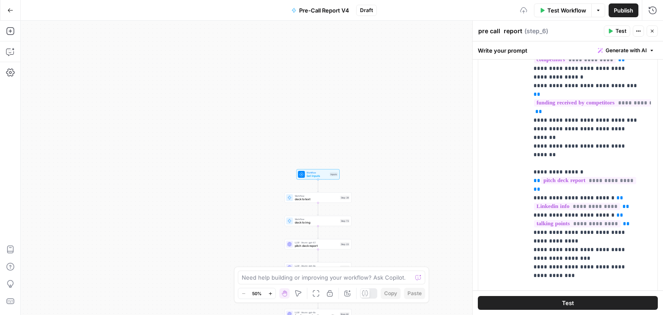
click at [309, 174] on span "Set Inputs" at bounding box center [317, 176] width 22 height 4
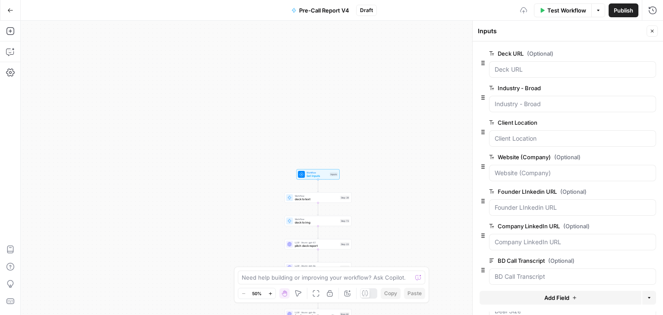
drag, startPoint x: 496, startPoint y: 189, endPoint x: 596, endPoint y: 192, distance: 99.7
click at [596, 192] on label "Founder LInkedin URL (Optional)" at bounding box center [548, 191] width 118 height 9
click at [596, 203] on URL "Founder LInkedin URL (Optional)" at bounding box center [573, 207] width 156 height 9
drag, startPoint x: 495, startPoint y: 191, endPoint x: 587, endPoint y: 190, distance: 91.5
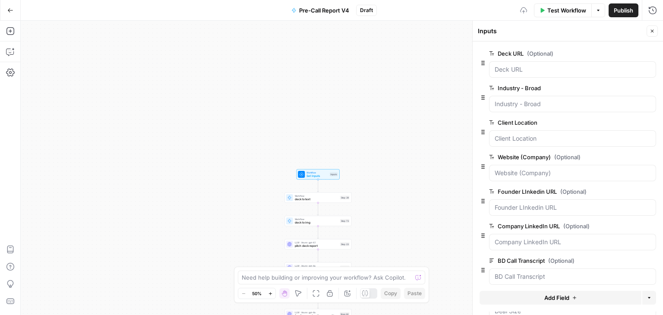
click at [587, 190] on label "Founder LInkedin URL (Optional)" at bounding box center [548, 191] width 118 height 9
click at [587, 203] on URL "Founder LInkedin URL (Optional)" at bounding box center [573, 207] width 156 height 9
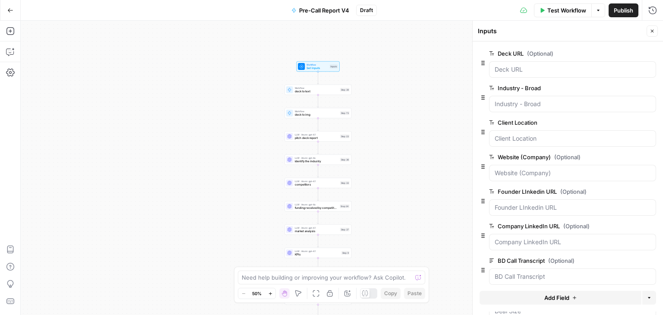
drag, startPoint x: 497, startPoint y: 188, endPoint x: 597, endPoint y: 193, distance: 100.7
click at [597, 193] on label "Founder LInkedin URL (Optional)" at bounding box center [548, 191] width 118 height 9
click at [597, 203] on URL "Founder LInkedin URL (Optional)" at bounding box center [573, 207] width 156 height 9
click at [312, 185] on div "LLM · Azure: gpt-4.1 pre call report Step 6 Copy step Delete step Add Note Test" at bounding box center [317, 181] width 67 height 10
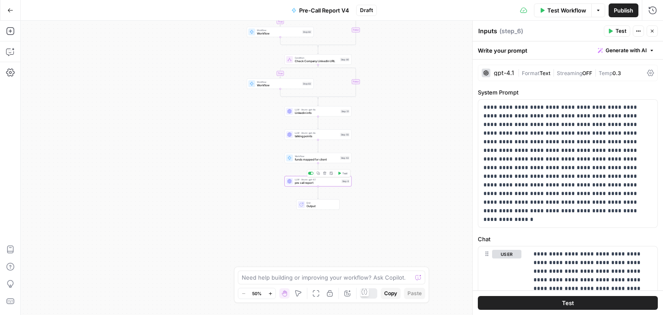
type textarea "pre call report"
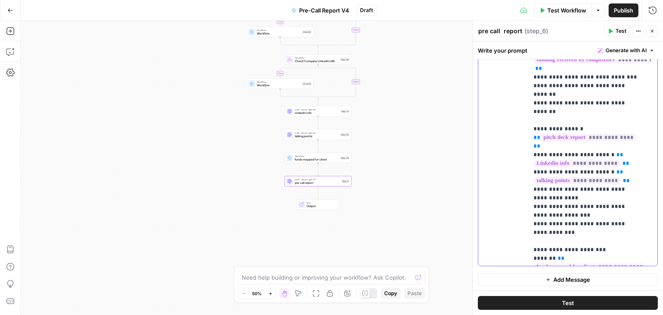
click at [591, 171] on p "**********" at bounding box center [586, 21] width 106 height 984
click at [581, 151] on p "**********" at bounding box center [586, 16] width 106 height 975
click at [574, 148] on p "**********" at bounding box center [586, 16] width 106 height 975
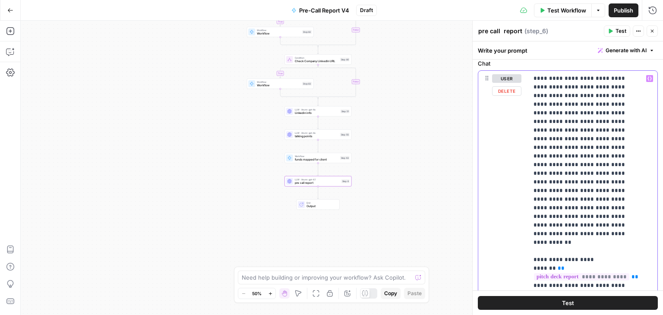
scroll to position [158, 0]
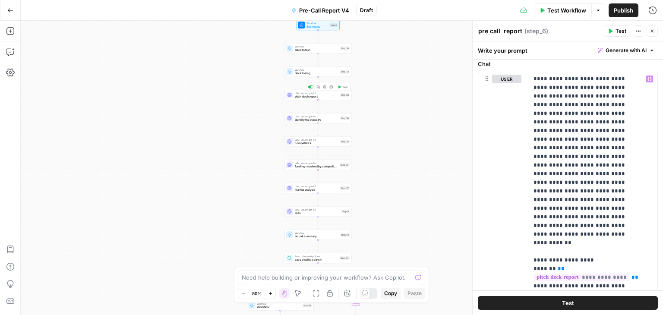
click at [293, 98] on div "LLM · Azure: gpt-4.1 pitch deck report Step 23 Copy step Delete step Add Note T…" at bounding box center [317, 94] width 63 height 7
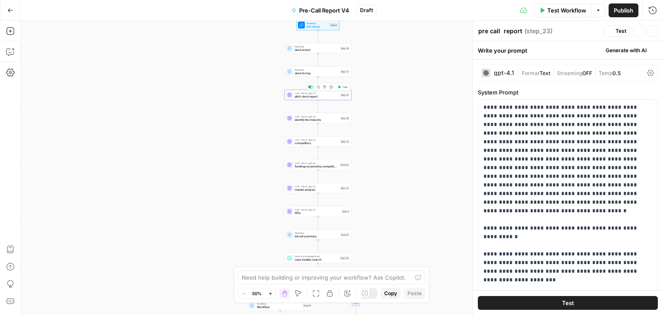
type textarea "pitch deck report"
click at [302, 50] on span "deck to text" at bounding box center [317, 50] width 44 height 4
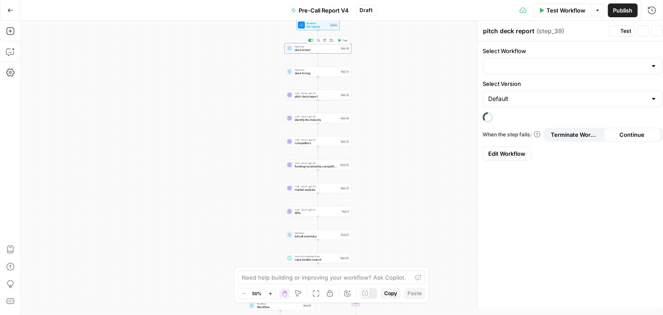
type textarea "deck to text"
type input "Deck to Text"
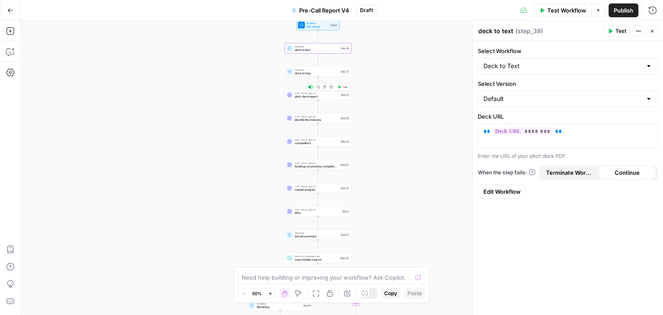
click at [312, 98] on span "pitch deck report" at bounding box center [317, 97] width 44 height 4
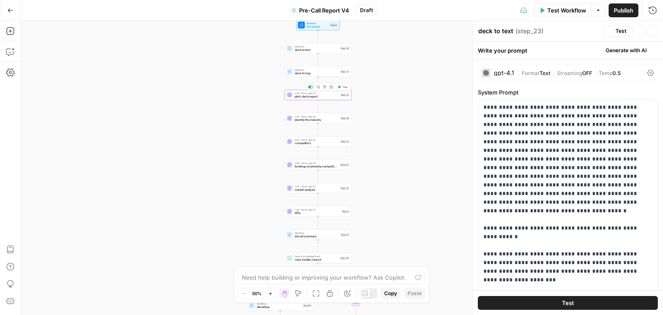
type textarea "pitch deck report"
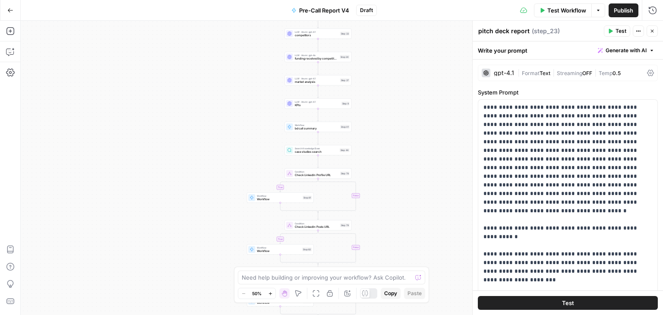
click at [318, 178] on div "Condition Check LinkedIn Profile URL Step 78 Copy step Delete step Add Note Test" at bounding box center [317, 173] width 67 height 10
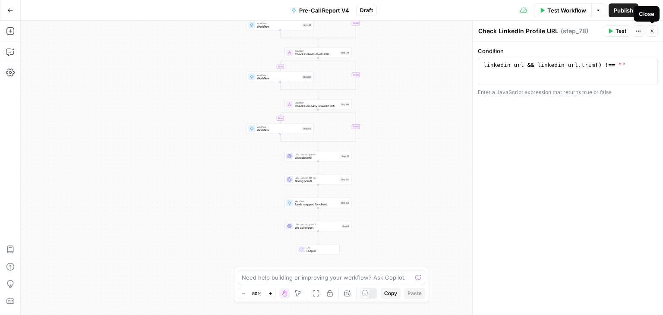
click at [652, 33] on icon "button" at bounding box center [651, 30] width 5 height 5
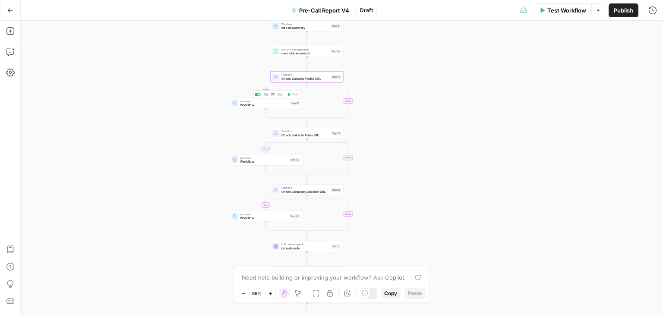
click at [261, 106] on span "Workflow" at bounding box center [264, 105] width 48 height 5
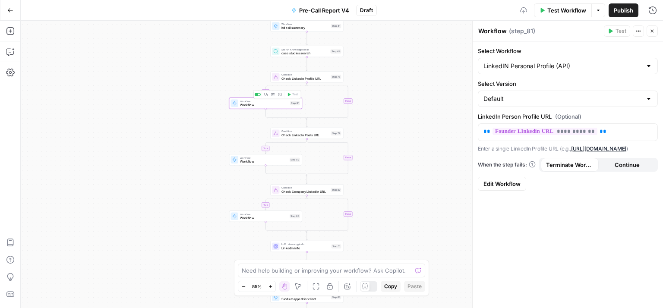
type input "LinkedIN Personal Profile (API)"
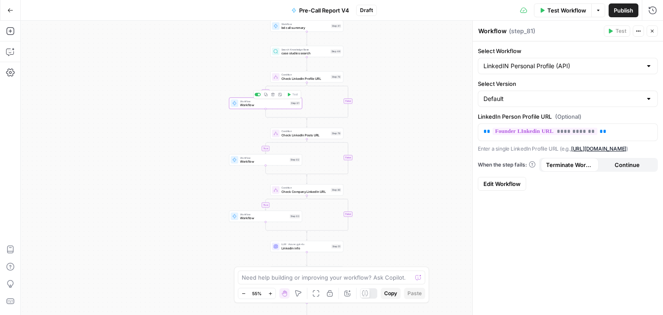
click at [247, 106] on span "Workflow" at bounding box center [264, 105] width 48 height 5
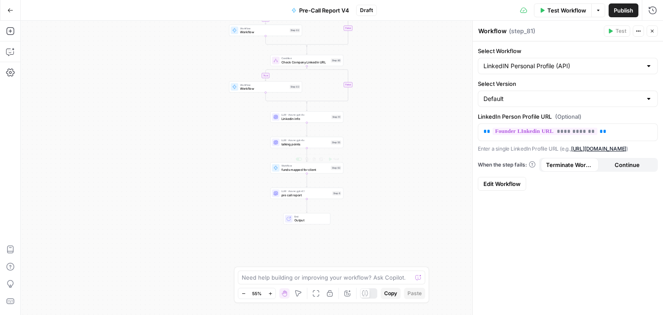
click at [303, 173] on div "Workflow funds mapped for client Step 63 Copy step Delete step Add Note Test" at bounding box center [306, 167] width 73 height 11
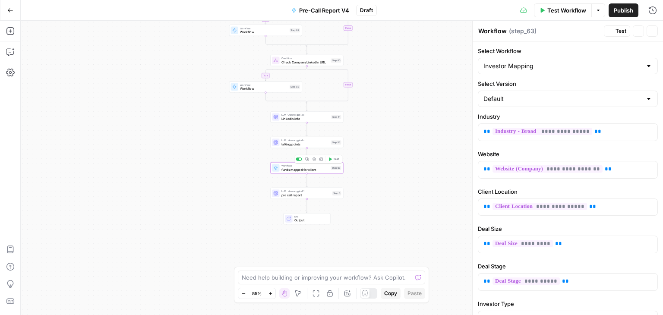
type textarea "funds mapped for client"
click at [645, 66] on div at bounding box center [648, 66] width 7 height 9
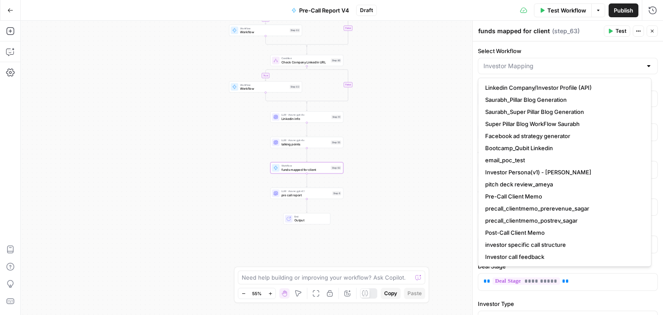
type input "Investor Mapping"
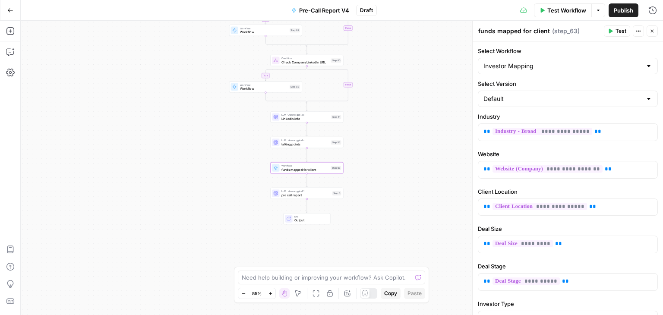
click at [540, 48] on label "Select Workflow" at bounding box center [568, 51] width 180 height 9
click at [540, 62] on input "Investor Mapping" at bounding box center [562, 66] width 158 height 9
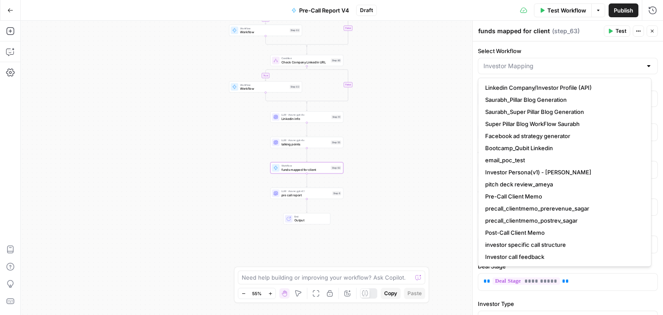
type input "Investor Mapping"
click at [546, 47] on label "Select Workflow" at bounding box center [568, 51] width 180 height 9
click at [546, 62] on input "Investor Mapping" at bounding box center [562, 66] width 158 height 9
type input "Investor Mapping"
click at [543, 52] on label "Select Workflow" at bounding box center [568, 51] width 180 height 9
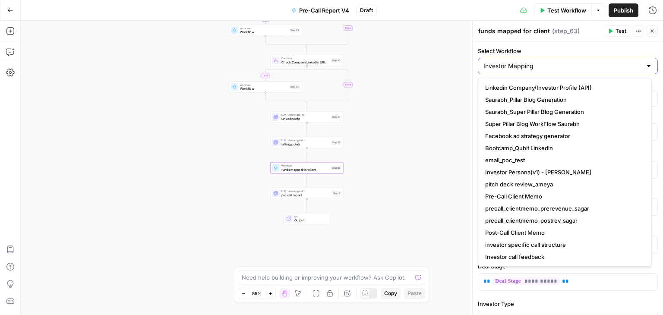
click at [543, 62] on input "Investor Mapping" at bounding box center [562, 66] width 158 height 9
type input "Investor Mapping"
click at [543, 52] on label "Select Workflow" at bounding box center [568, 51] width 180 height 9
click at [543, 62] on input "Investor Mapping" at bounding box center [562, 66] width 158 height 9
type input "Investor Mapping"
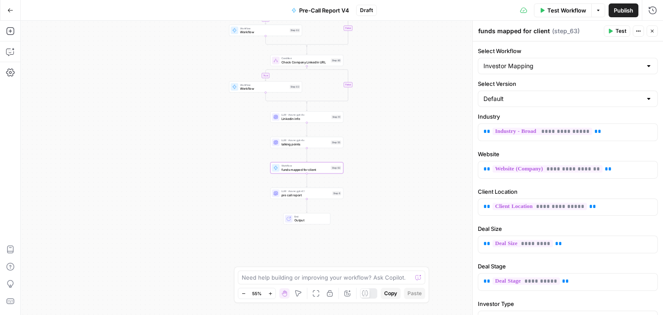
click at [644, 44] on form "**********" at bounding box center [568, 208] width 190 height 334
click at [649, 33] on button "Close" at bounding box center [651, 30] width 11 height 11
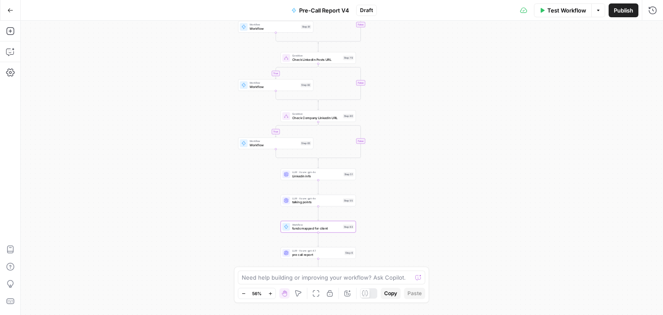
click at [322, 180] on div "true true true false false false Workflow Set Inputs Inputs Workflow deck to te…" at bounding box center [342, 168] width 642 height 294
click at [326, 175] on span "Linkedin info" at bounding box center [317, 175] width 50 height 5
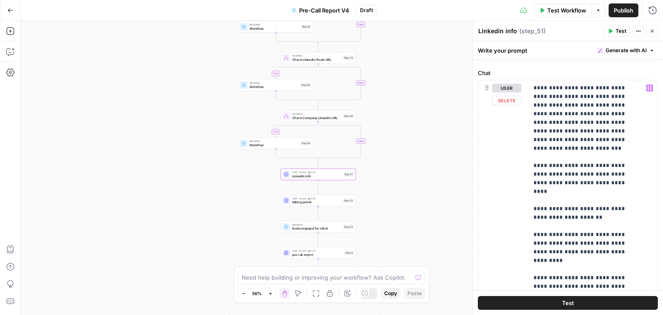
scroll to position [0, 0]
drag, startPoint x: 536, startPoint y: 85, endPoint x: 566, endPoint y: 149, distance: 70.9
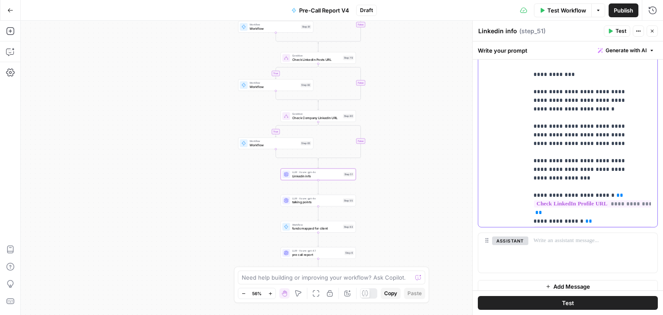
scroll to position [285, 0]
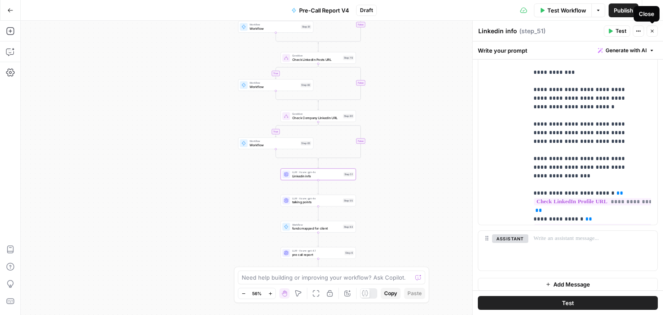
click at [652, 31] on icon "button" at bounding box center [652, 31] width 3 height 3
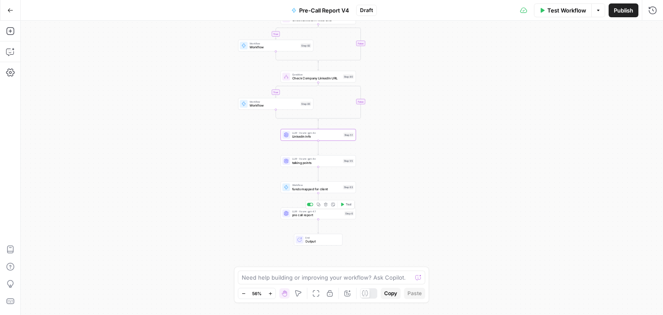
click at [295, 216] on span "pre call report" at bounding box center [317, 215] width 50 height 5
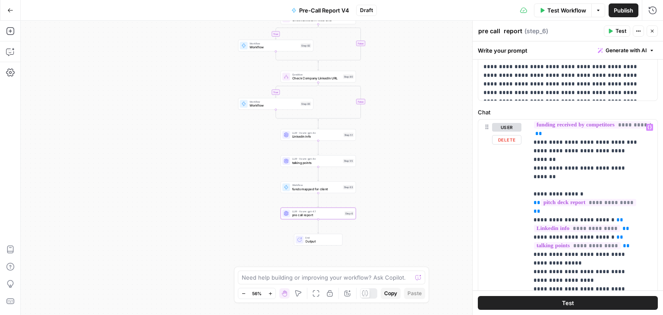
scroll to position [507, 0]
